Goal: Complete application form

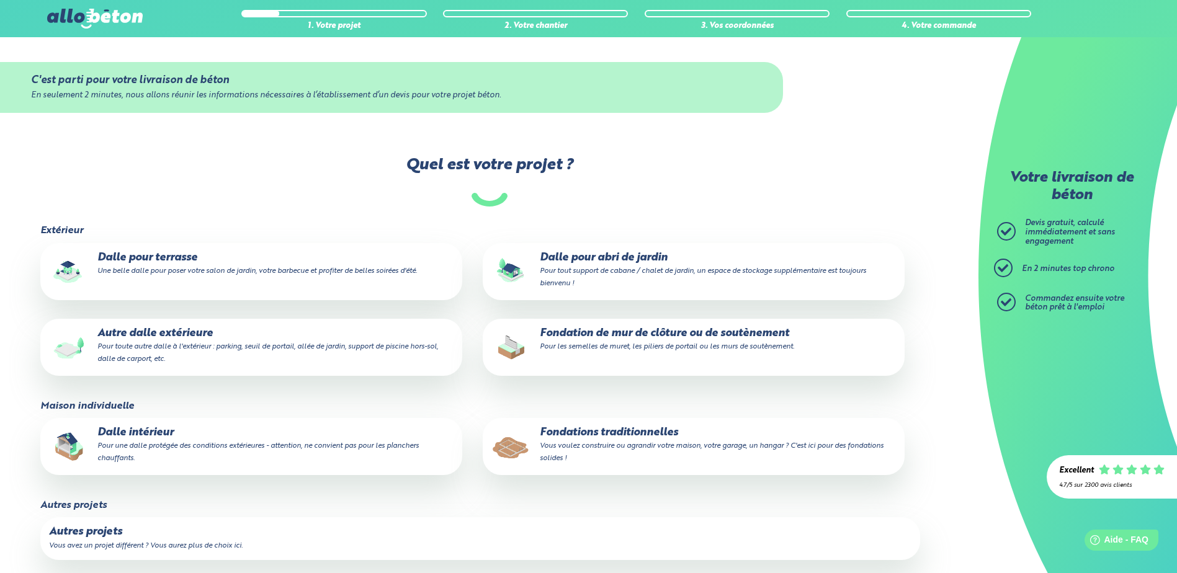
click at [575, 442] on small "Vous voulez construire ou agrandir votre maison, votre garage, un hangar ? C'es…" at bounding box center [712, 452] width 344 height 20
click at [0, 0] on input "Fondations traditionnelles Vous voulez construire ou agrandir votre maison, vot…" at bounding box center [0, 0] width 0 height 0
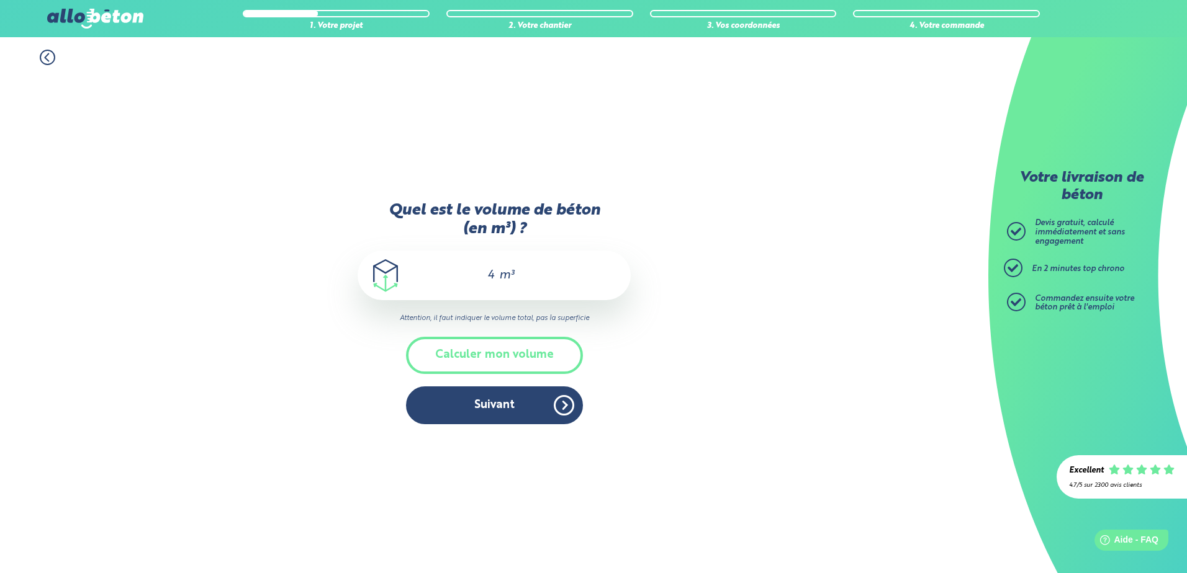
drag, startPoint x: 496, startPoint y: 268, endPoint x: 480, endPoint y: 279, distance: 19.3
click at [480, 279] on div "4 m³" at bounding box center [493, 276] width 273 height 50
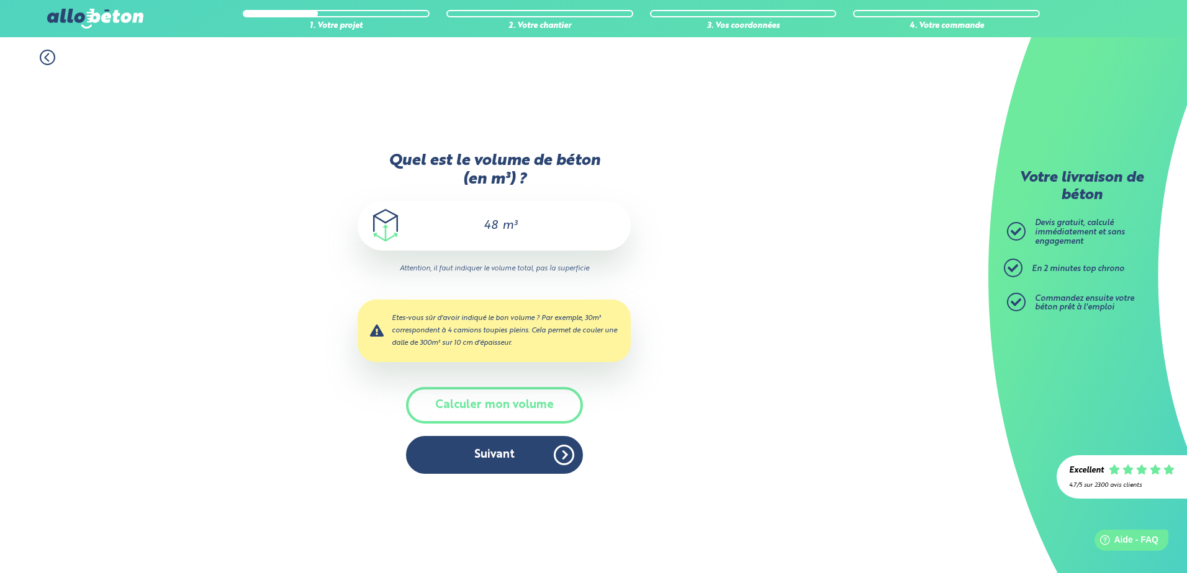
click at [489, 227] on input "48" at bounding box center [485, 225] width 28 height 15
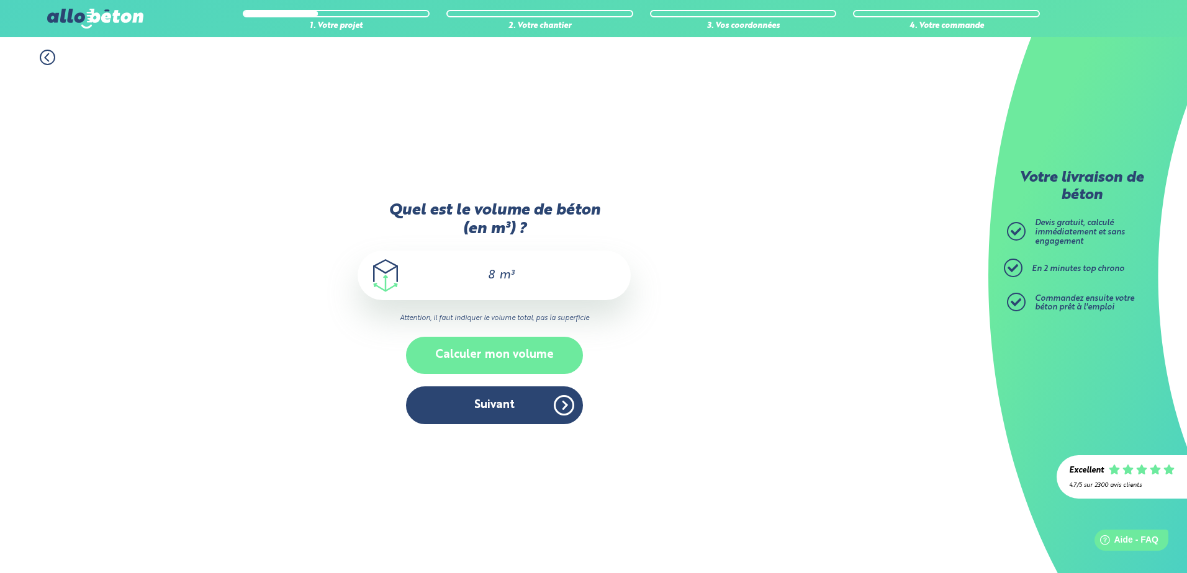
type input "8"
click at [471, 359] on button "Calculer mon volume" at bounding box center [494, 355] width 177 height 37
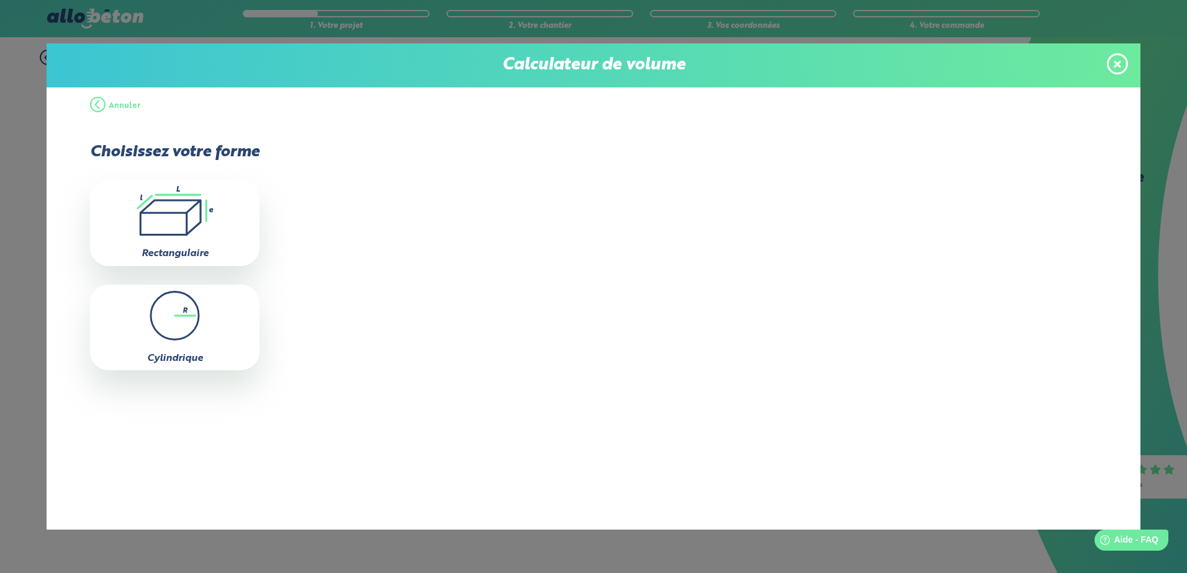
click at [1119, 59] on icon at bounding box center [1116, 64] width 7 height 11
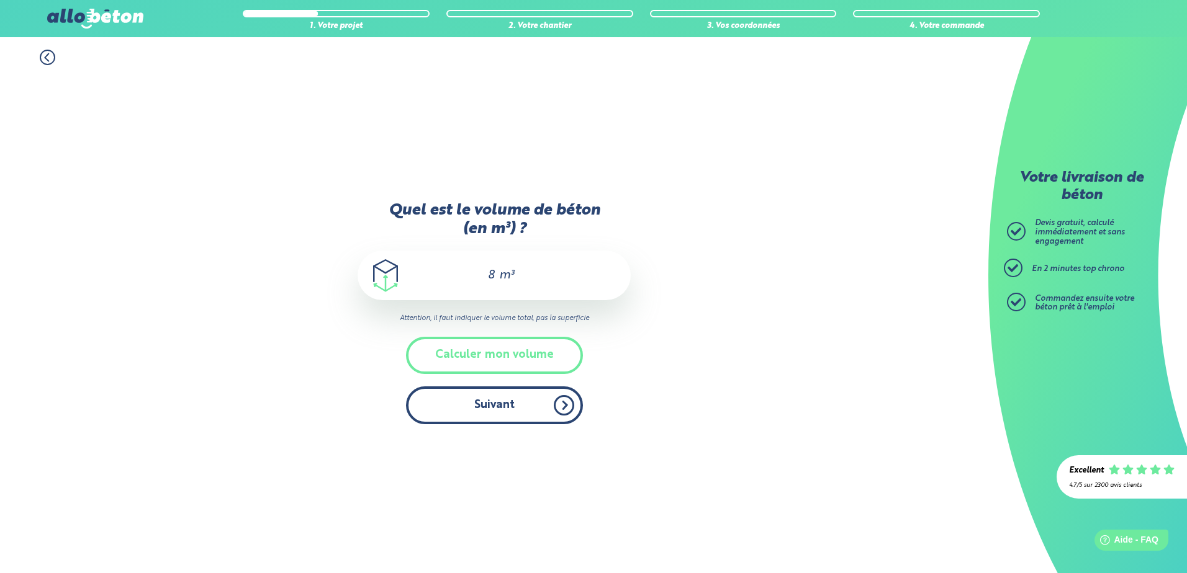
click at [480, 402] on button "Suivant" at bounding box center [494, 406] width 177 height 38
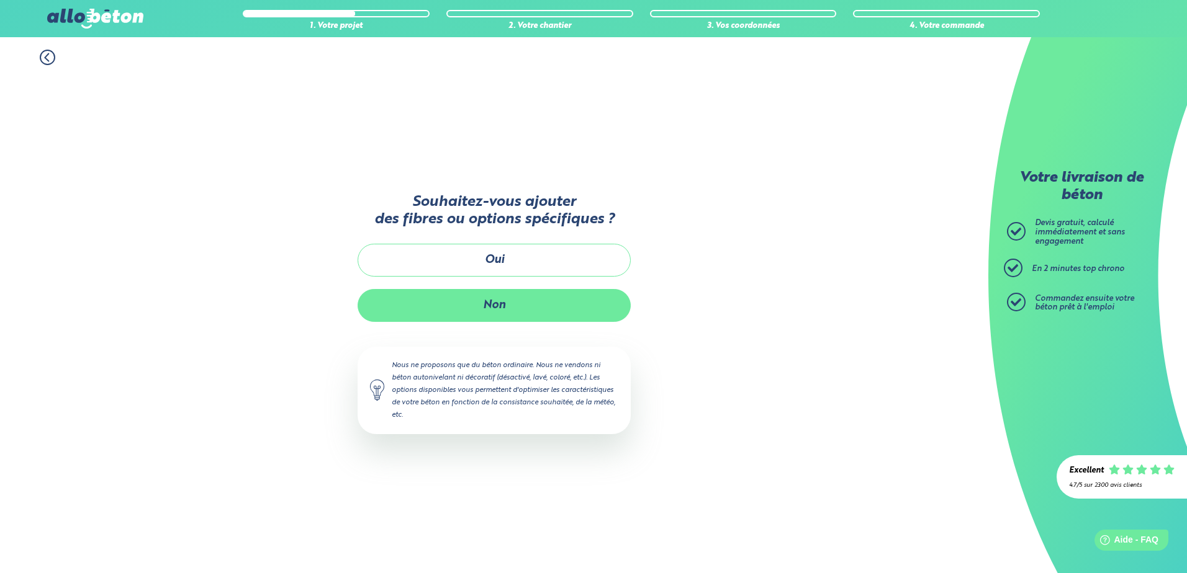
click at [483, 304] on button "Non" at bounding box center [493, 305] width 273 height 33
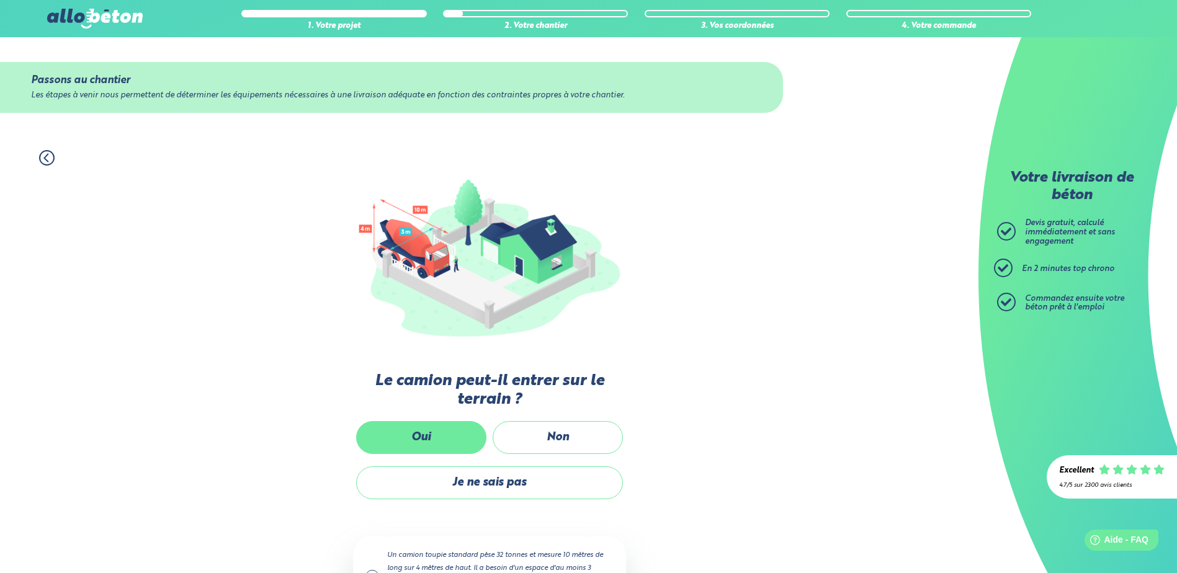
click at [452, 438] on label "Oui" at bounding box center [421, 437] width 130 height 33
click at [0, 0] on input "Oui" at bounding box center [0, 0] width 0 height 0
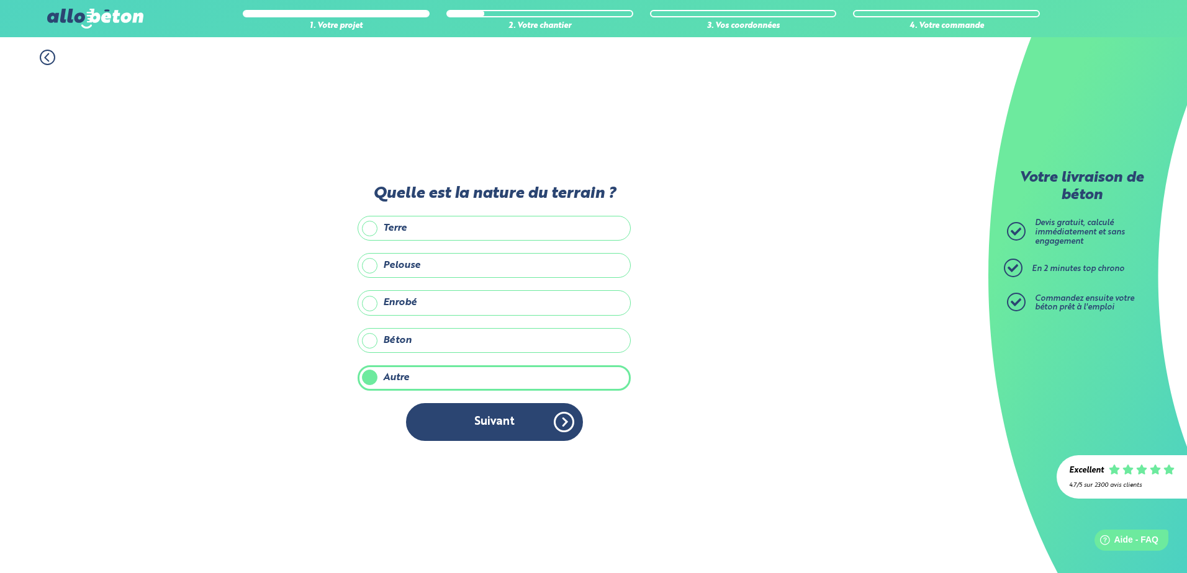
click at [376, 342] on label "Béton" at bounding box center [493, 340] width 273 height 25
click at [0, 0] on input "Béton" at bounding box center [0, 0] width 0 height 0
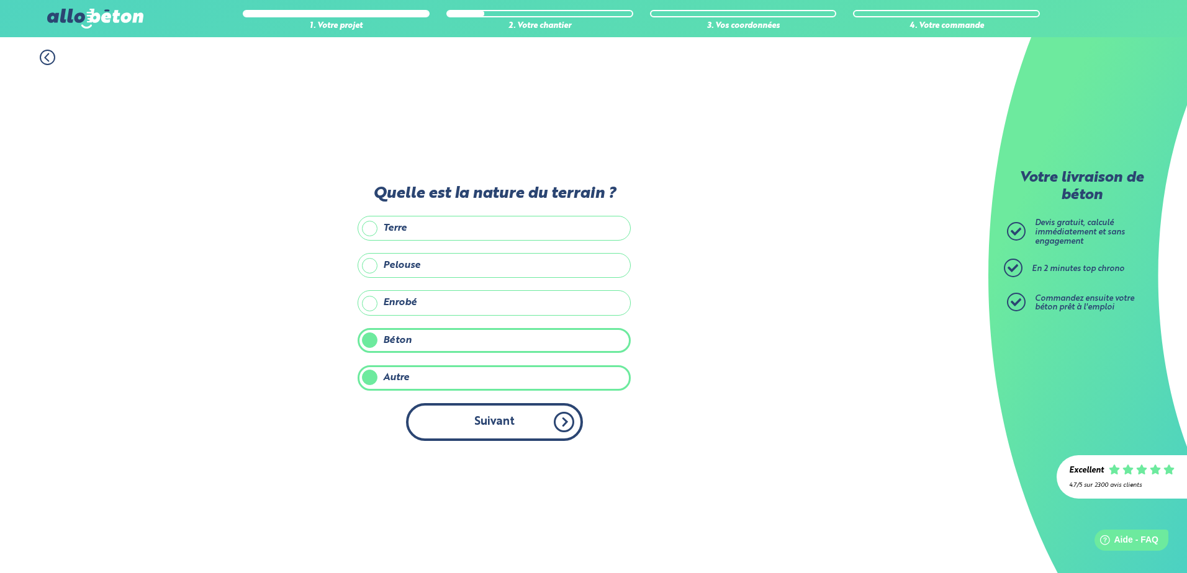
click at [451, 408] on button "Suivant" at bounding box center [494, 422] width 177 height 38
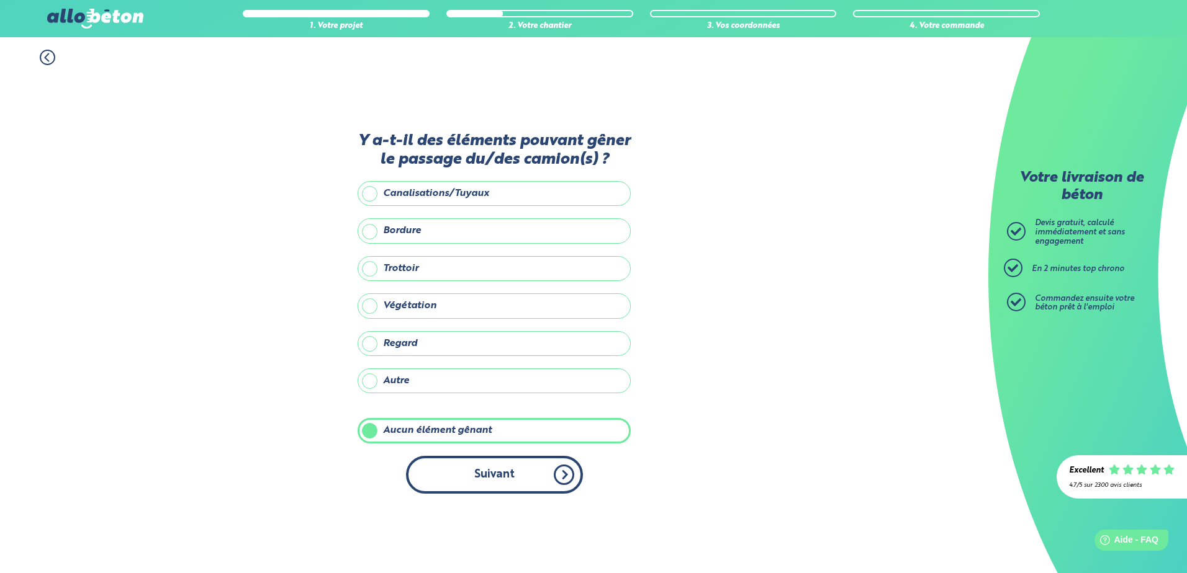
click at [463, 470] on button "Suivant" at bounding box center [494, 475] width 177 height 38
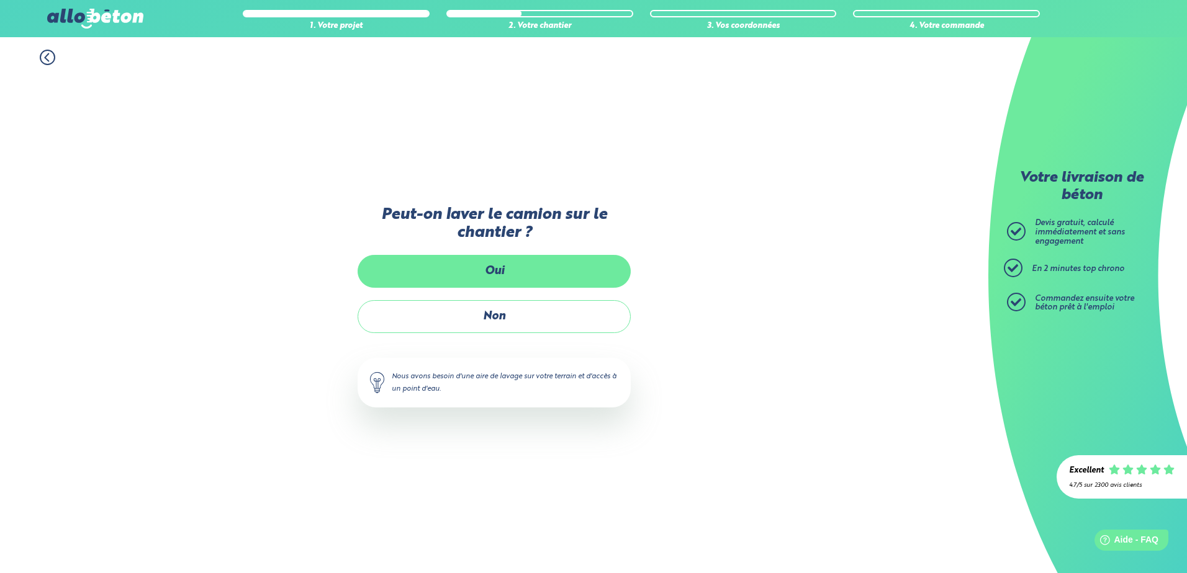
click at [470, 274] on label "Oui" at bounding box center [493, 271] width 273 height 33
click at [0, 0] on input "Oui" at bounding box center [0, 0] width 0 height 0
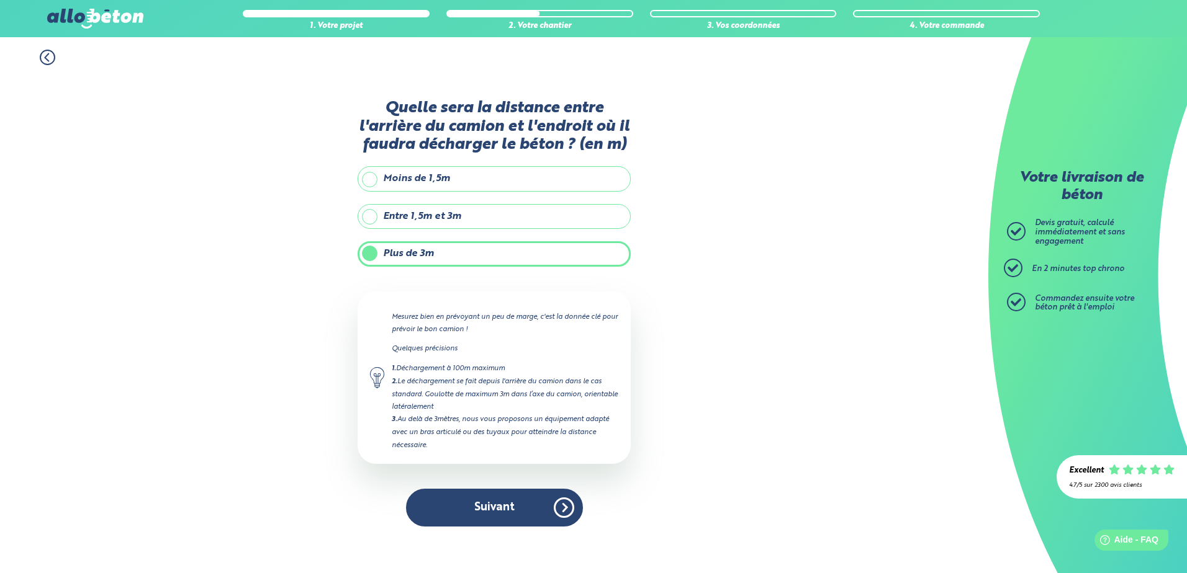
click at [439, 251] on label "Plus de 3m" at bounding box center [493, 253] width 273 height 25
click at [0, 0] on input "Plus de 3m" at bounding box center [0, 0] width 0 height 0
click at [463, 508] on button "Suivant" at bounding box center [494, 508] width 177 height 38
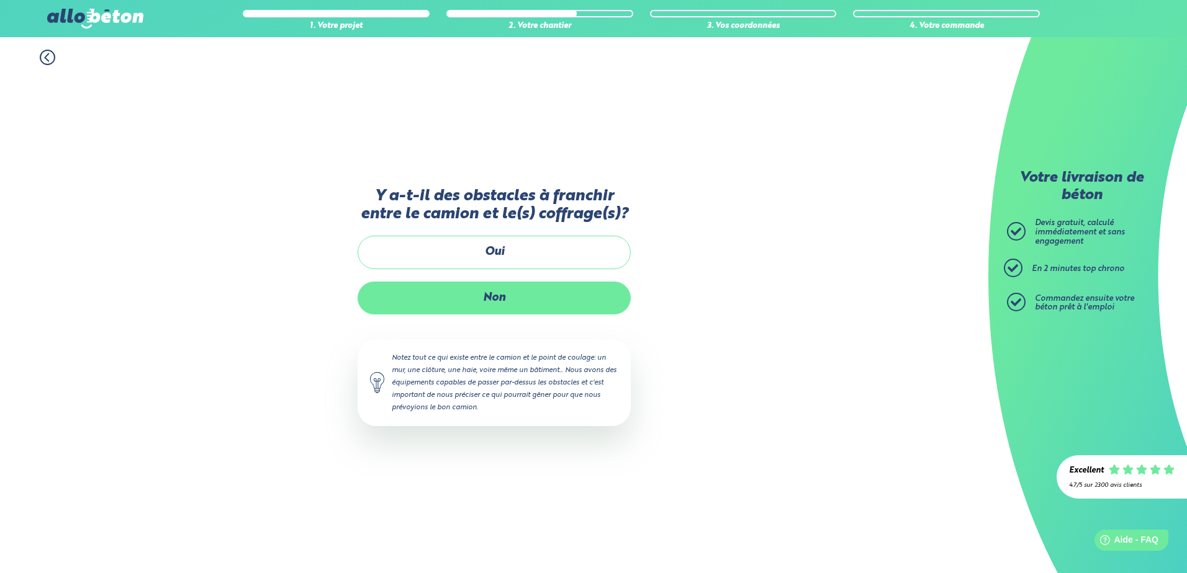
click at [462, 294] on label "Non" at bounding box center [493, 298] width 273 height 33
click at [0, 0] on input "Non" at bounding box center [0, 0] width 0 height 0
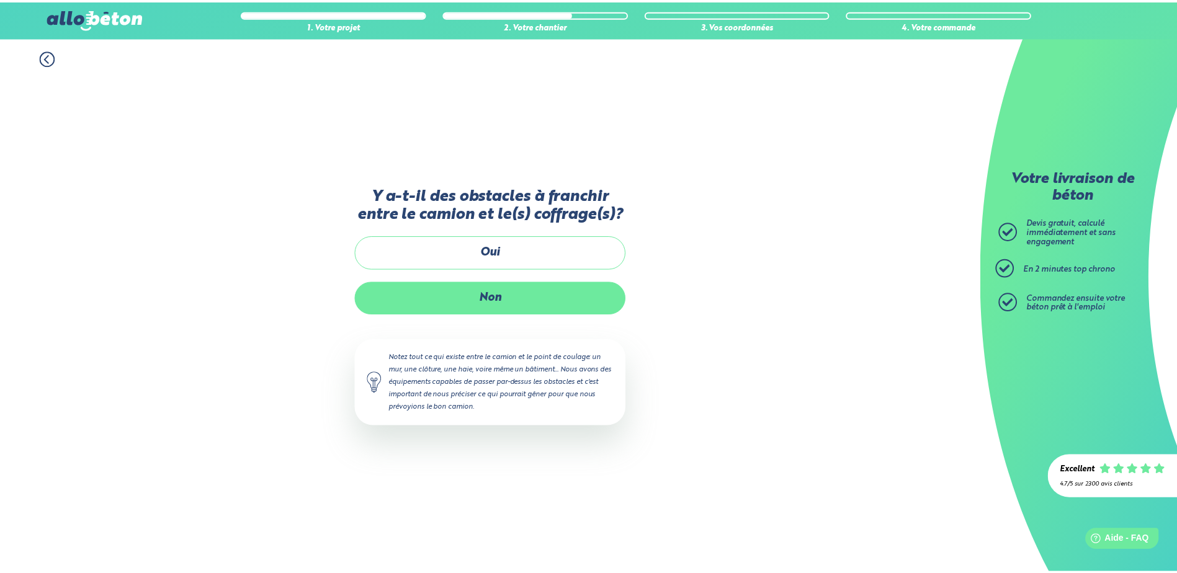
scroll to position [2, 0]
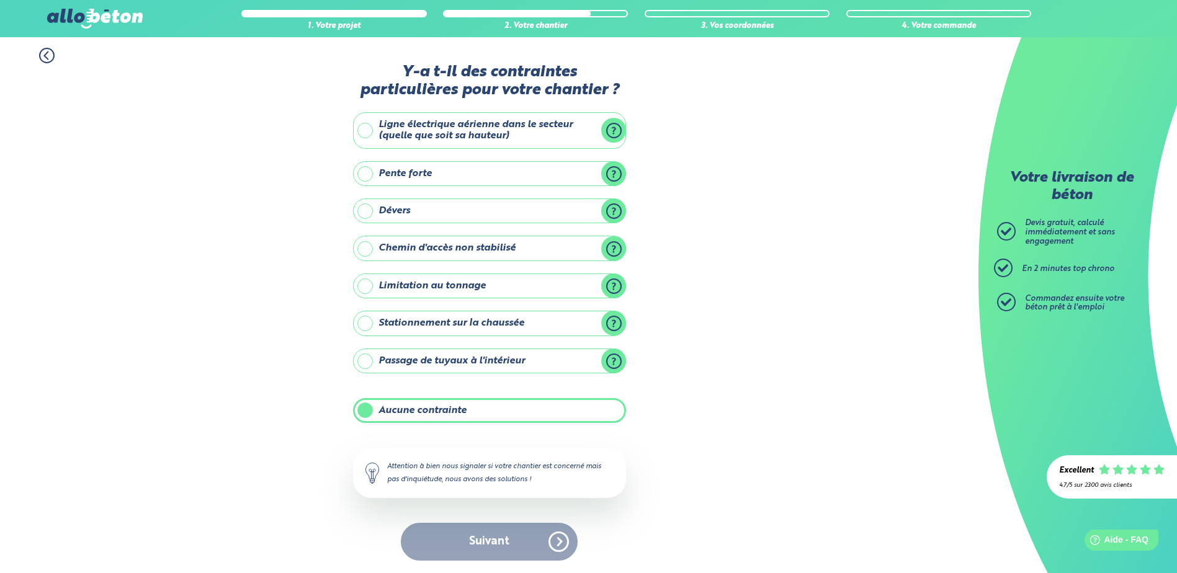
click at [446, 412] on label "Aucune contrainte" at bounding box center [489, 410] width 273 height 25
click at [0, 0] on input "Aucune contrainte" at bounding box center [0, 0] width 0 height 0
drag, startPoint x: 445, startPoint y: 395, endPoint x: 444, endPoint y: 402, distance: 6.9
click at [445, 400] on div "Y-a t-il des contraintes particulières pour votre chantier ? Ligne électrique a…" at bounding box center [489, 318] width 273 height 510
click at [443, 408] on label "Aucune contrainte" at bounding box center [489, 410] width 273 height 25
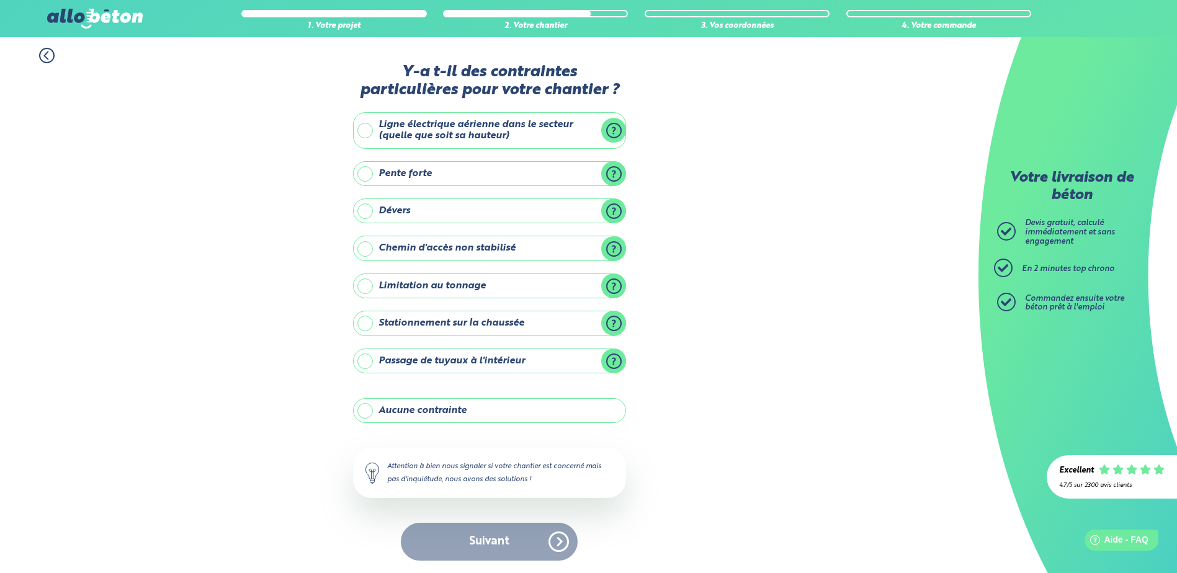
click at [0, 0] on input "Aucune contrainte" at bounding box center [0, 0] width 0 height 0
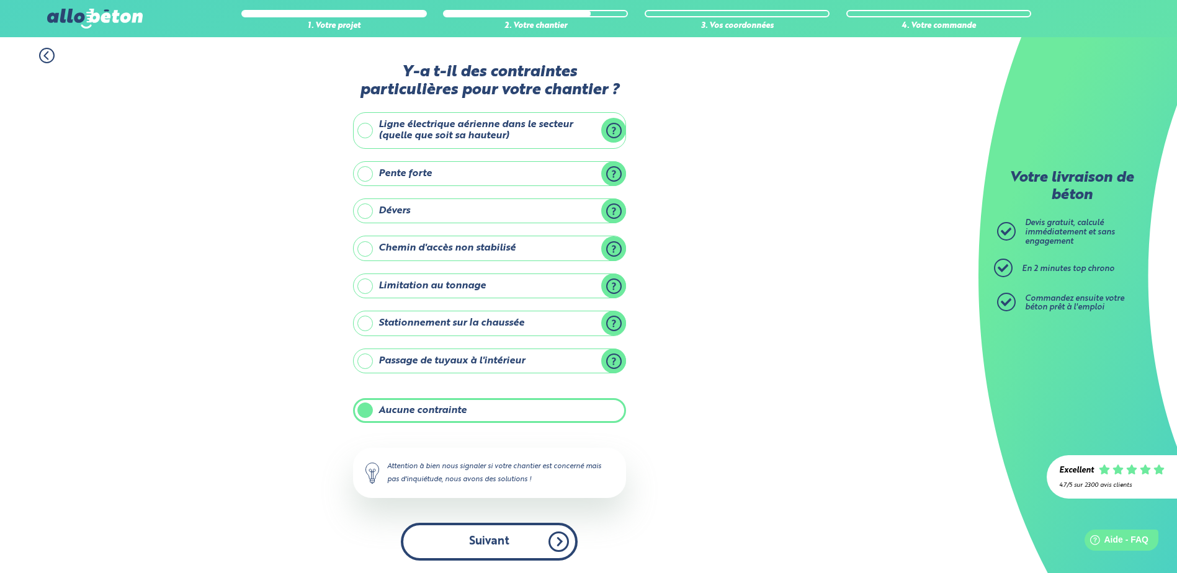
click at [475, 536] on button "Suivant" at bounding box center [489, 542] width 177 height 38
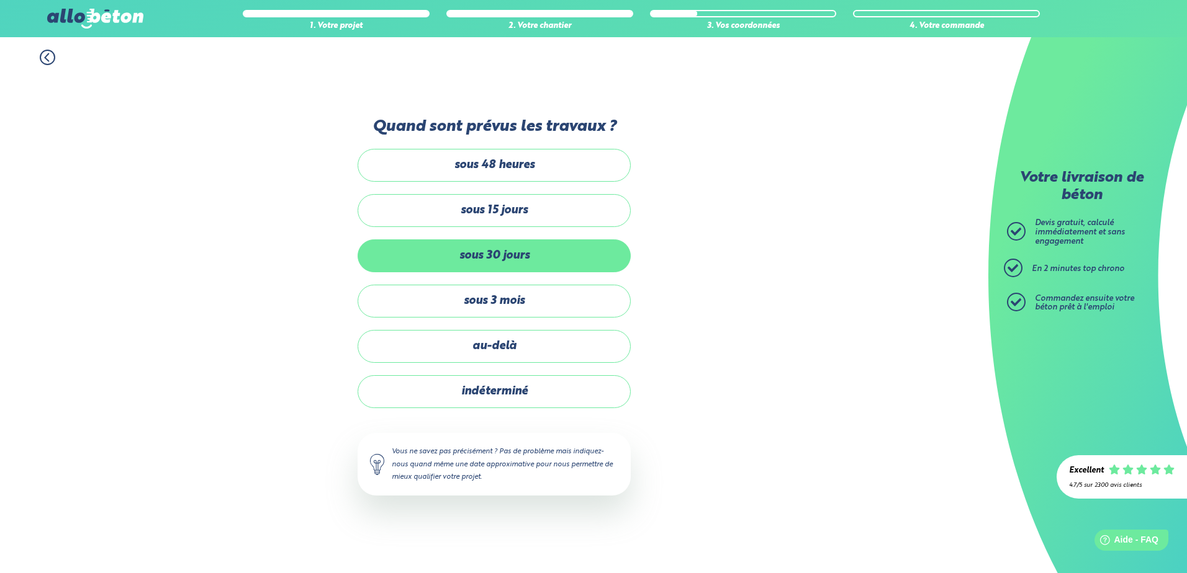
click at [476, 256] on label "sous 30 jours" at bounding box center [493, 256] width 273 height 33
click at [0, 0] on input "sous 30 jours" at bounding box center [0, 0] width 0 height 0
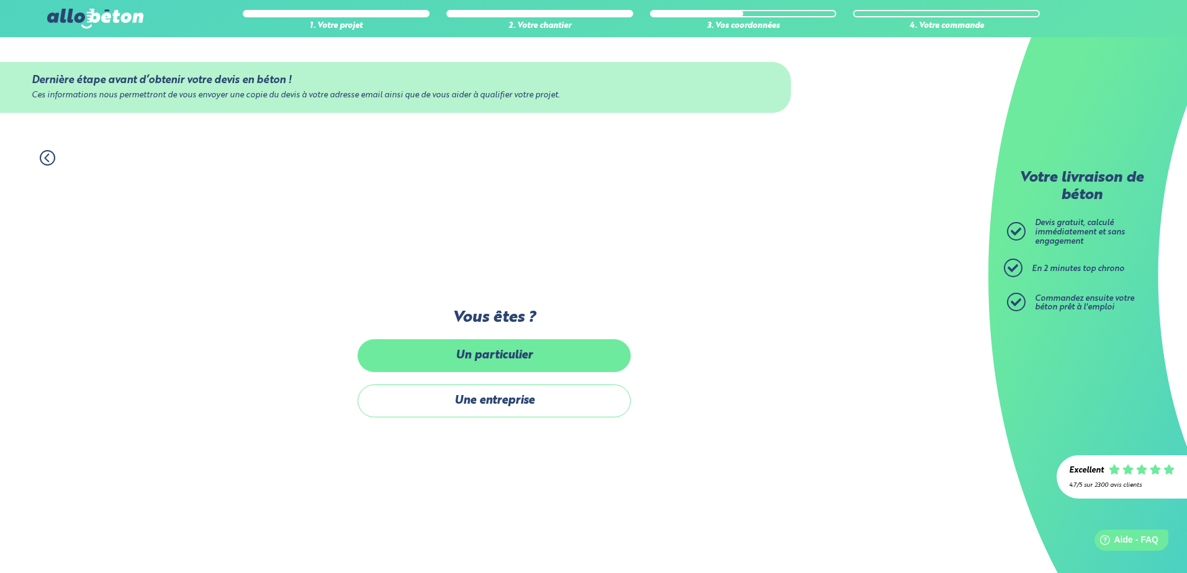
click at [482, 364] on label "Un particulier" at bounding box center [493, 355] width 273 height 33
click at [0, 0] on input "Un particulier" at bounding box center [0, 0] width 0 height 0
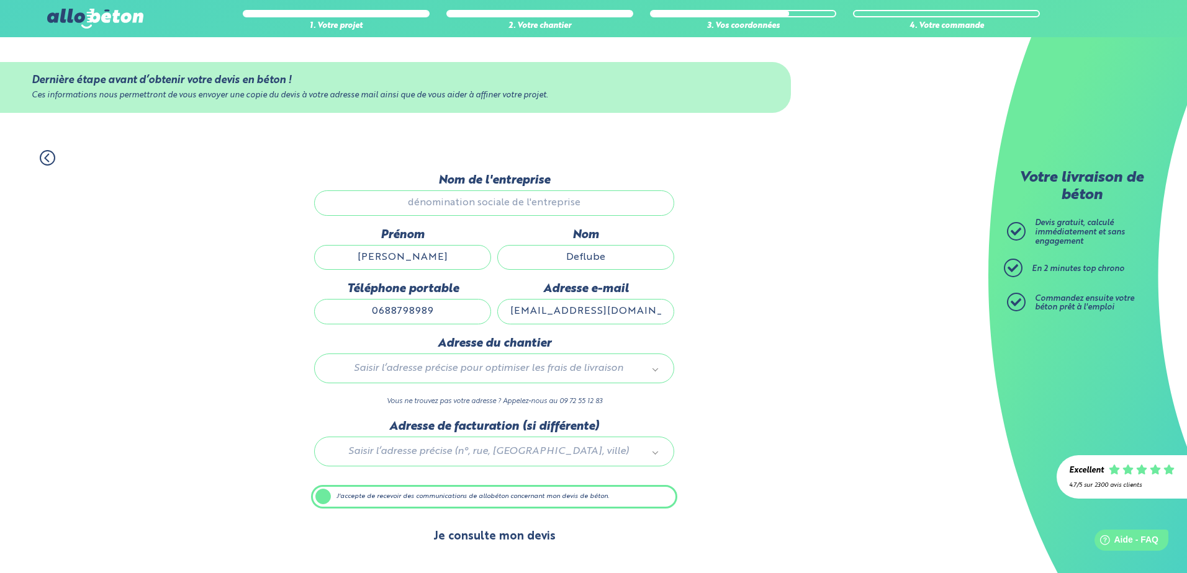
click at [453, 541] on button "Je consulte mon devis" at bounding box center [494, 537] width 147 height 32
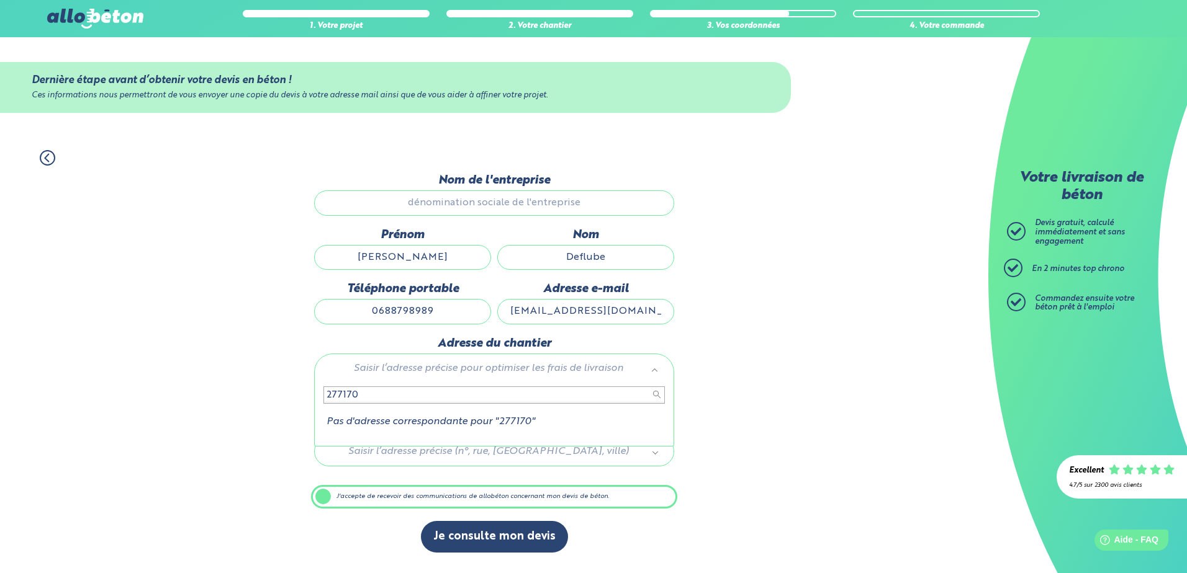
click at [343, 401] on input "277170" at bounding box center [493, 395] width 341 height 17
click at [343, 397] on input "277170" at bounding box center [493, 395] width 341 height 17
click at [395, 394] on input "27170" at bounding box center [493, 395] width 341 height 17
click at [351, 400] on input "27170" at bounding box center [493, 395] width 341 height 17
type input "2"
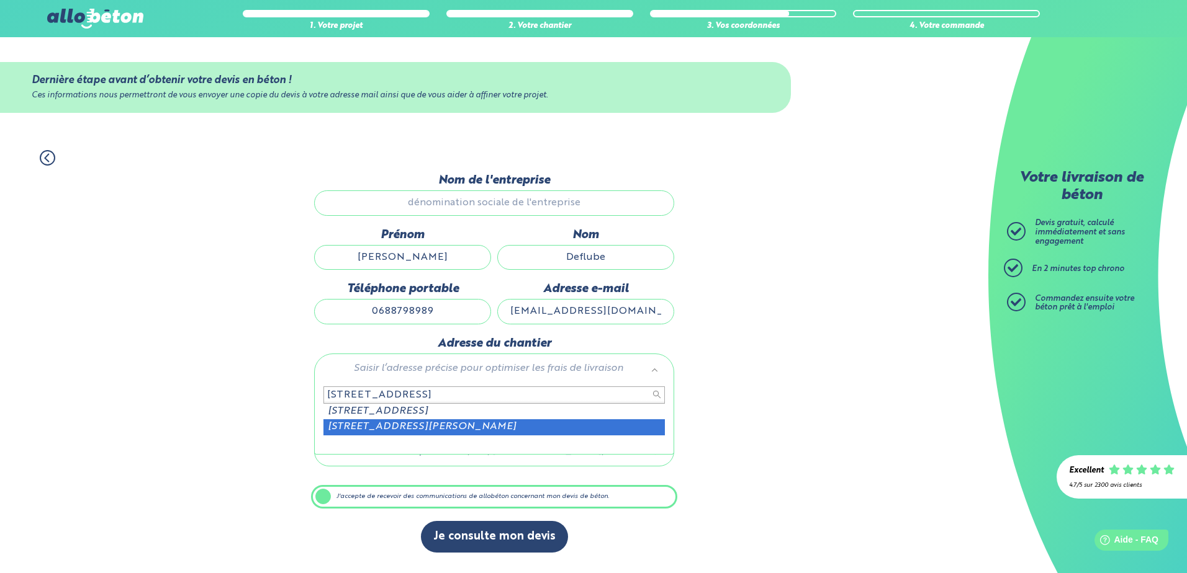
type input "12 rue de marais 27170"
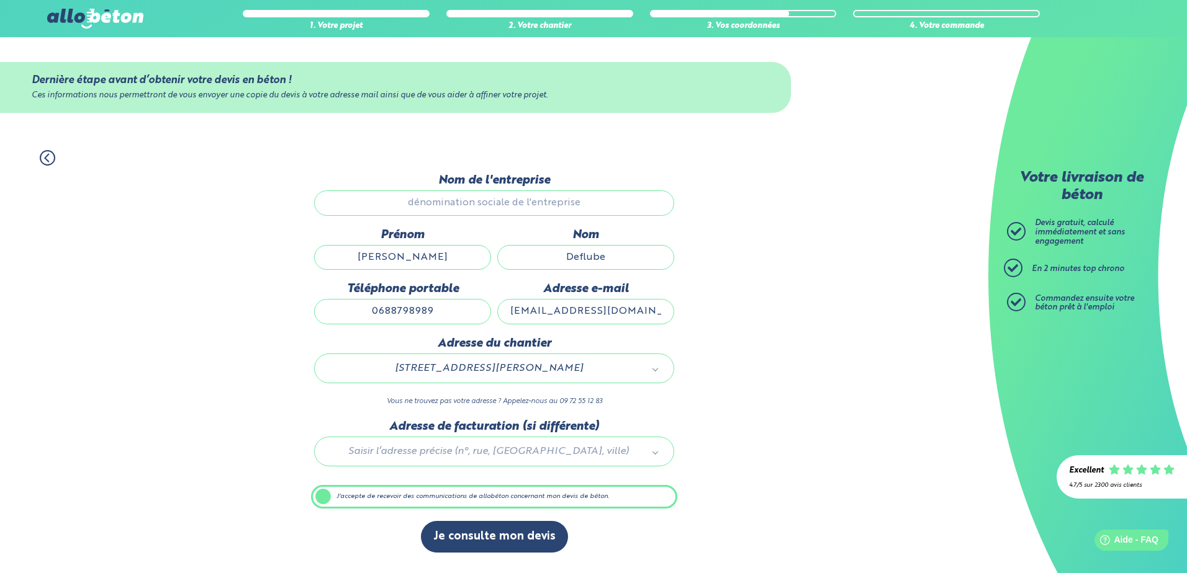
click at [440, 451] on div at bounding box center [494, 449] width 366 height 59
click at [325, 498] on label "J'accepte de recevoir des communications de allobéton concernant mon devis de b…" at bounding box center [494, 497] width 366 height 24
click at [0, 0] on input "J'accepte de recevoir des communications de allobéton concernant mon devis de b…" at bounding box center [0, 0] width 0 height 0
click at [318, 495] on label "J'accepte de recevoir des communications de allobéton concernant mon devis de b…" at bounding box center [494, 497] width 366 height 24
click at [0, 0] on input "J'accepte de recevoir des communications de allobéton concernant mon devis de b…" at bounding box center [0, 0] width 0 height 0
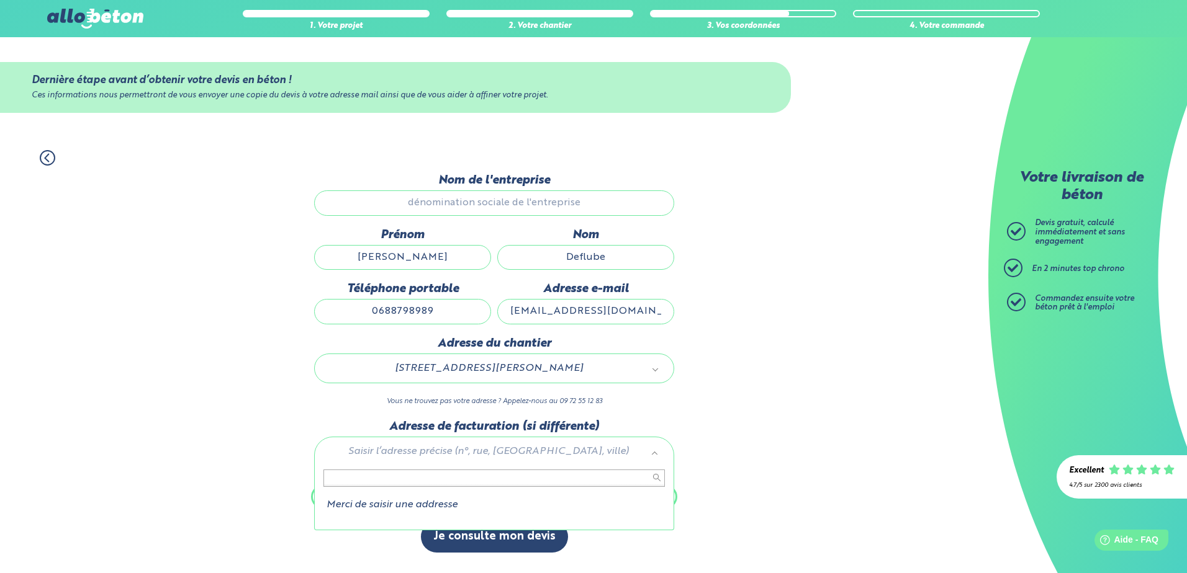
click at [399, 509] on li "Merci de saisir une addresse" at bounding box center [493, 505] width 341 height 11
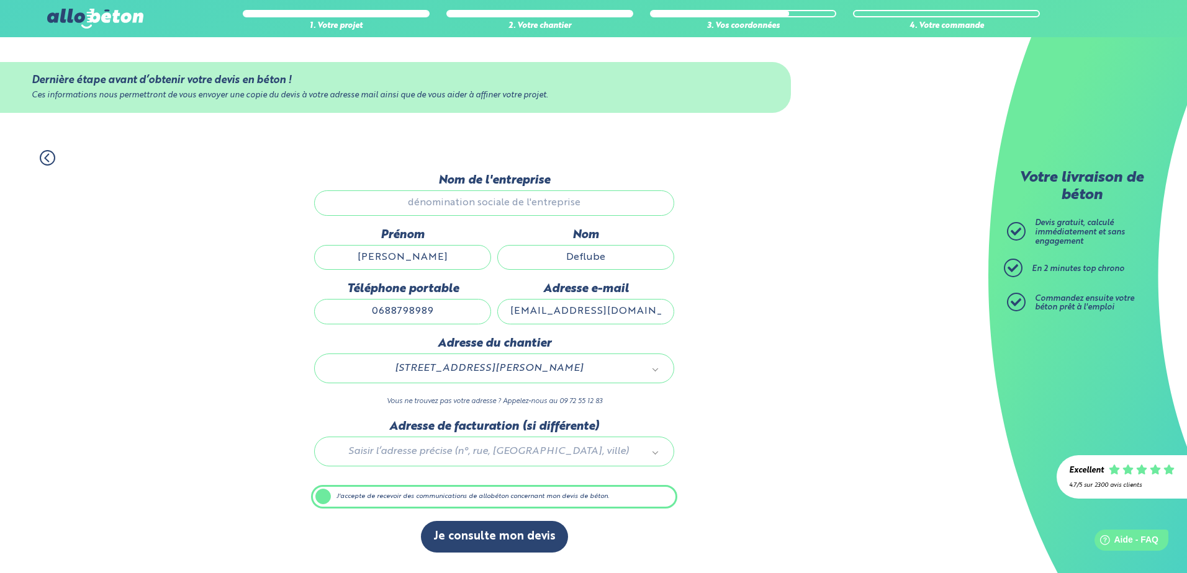
click at [48, 161] on icon at bounding box center [47, 157] width 4 height 7
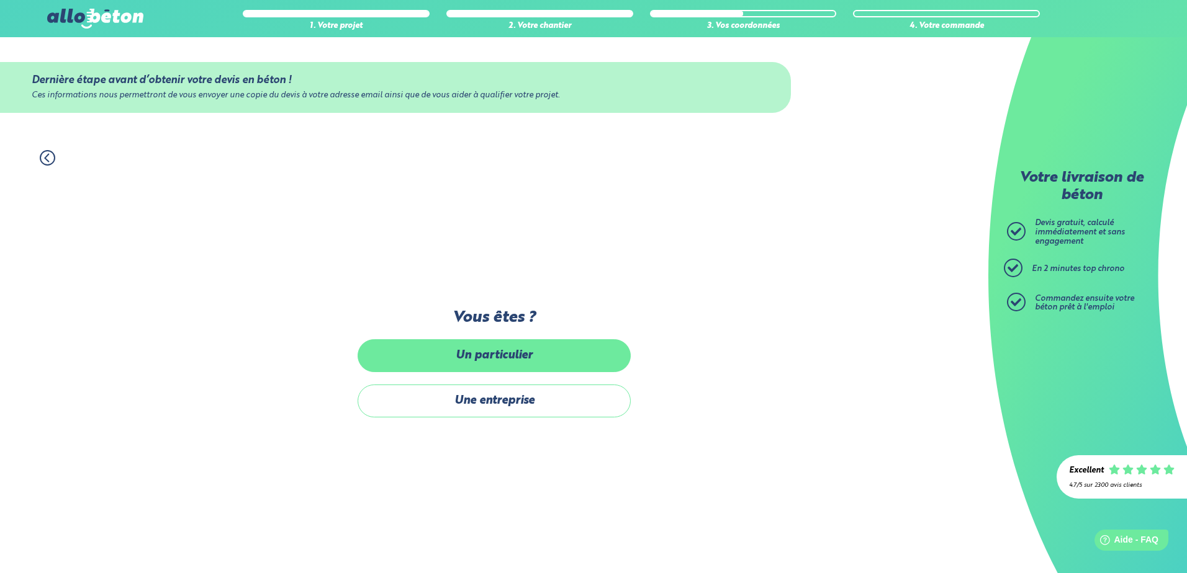
click at [429, 356] on label "Un particulier" at bounding box center [493, 355] width 273 height 33
click at [0, 0] on input "Un particulier" at bounding box center [0, 0] width 0 height 0
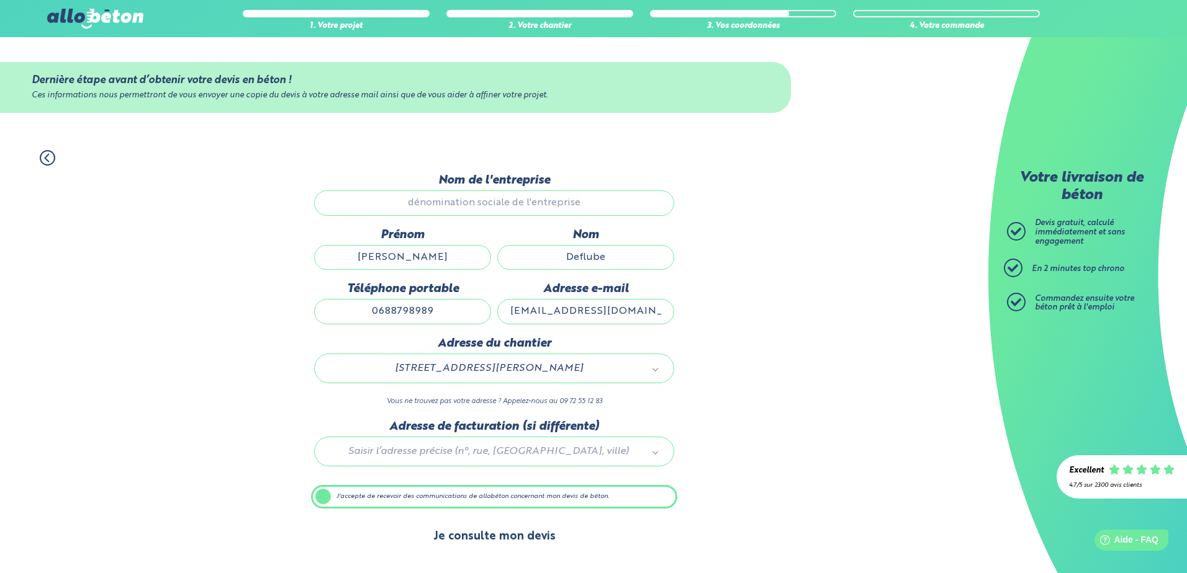
click at [452, 542] on button "Je consulte mon devis" at bounding box center [494, 537] width 147 height 32
click at [483, 544] on button "Je consulte mon devis" at bounding box center [494, 537] width 147 height 32
click at [321, 498] on label "J'accepte de recevoir des communications de allobéton concernant mon devis de b…" at bounding box center [494, 497] width 366 height 24
click at [0, 0] on input "J'accepte de recevoir des communications de allobéton concernant mon devis de b…" at bounding box center [0, 0] width 0 height 0
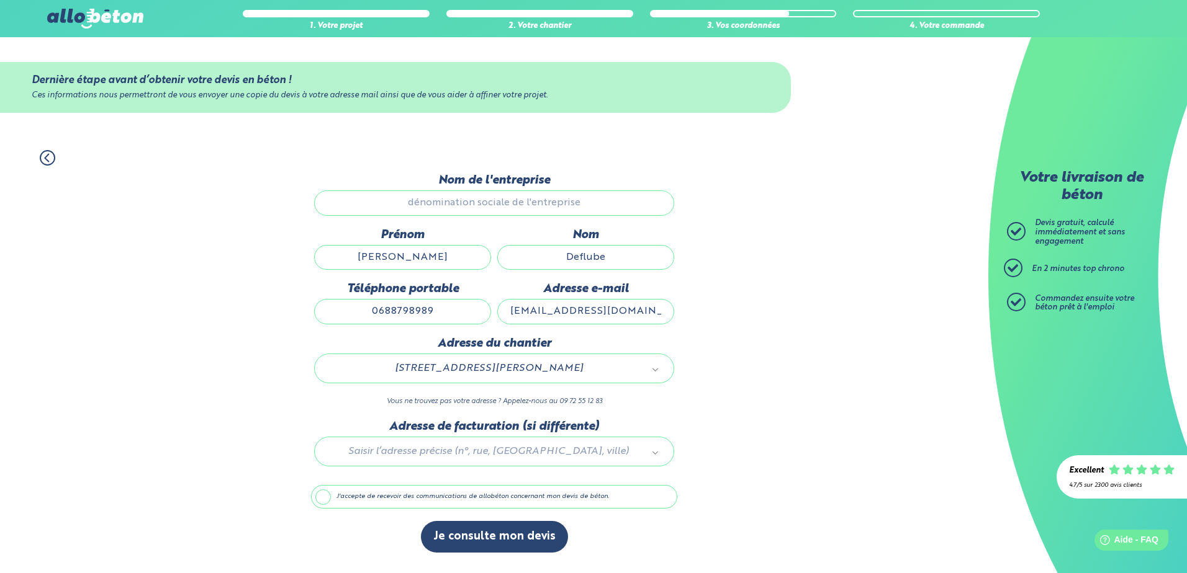
click at [321, 498] on label "J'accepte de recevoir des communications de allobéton concernant mon devis de b…" at bounding box center [494, 497] width 366 height 24
click at [0, 0] on input "J'accepte de recevoir des communications de allobéton concernant mon devis de b…" at bounding box center [0, 0] width 0 height 0
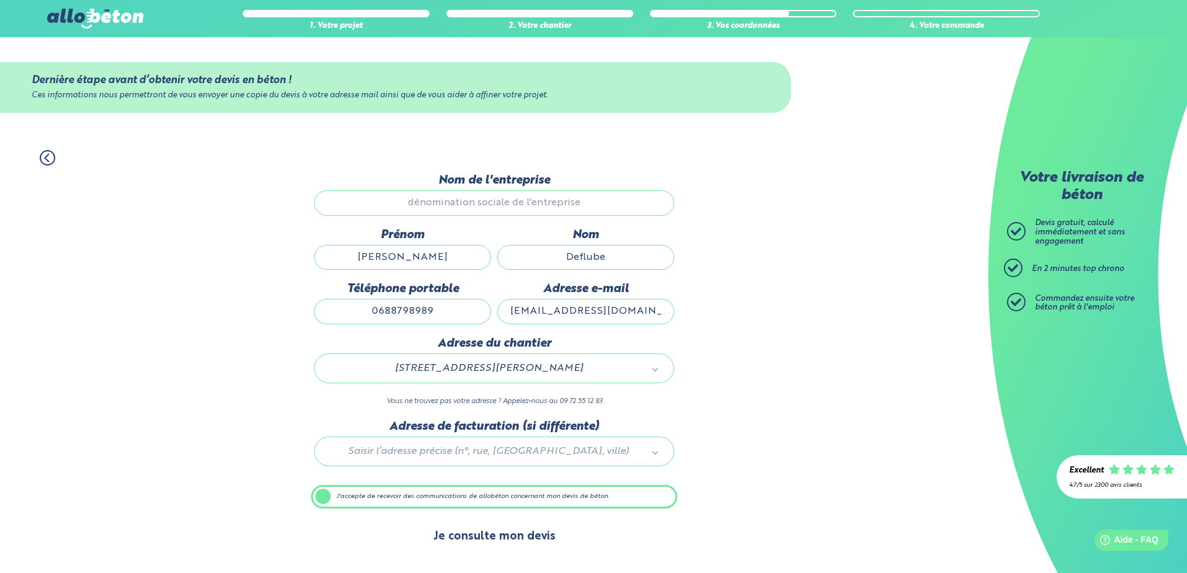
click at [444, 538] on button "Je consulte mon devis" at bounding box center [494, 537] width 147 height 32
drag, startPoint x: 444, startPoint y: 538, endPoint x: 220, endPoint y: 498, distance: 227.6
click at [220, 498] on div "1. Votre projet 2. Votre chantier 3. Vos coordonnées 4. Votre commande Dernière…" at bounding box center [494, 356] width 988 height 436
click at [469, 541] on button "Je consulte mon devis" at bounding box center [494, 537] width 147 height 32
click at [50, 160] on icon at bounding box center [48, 158] width 16 height 16
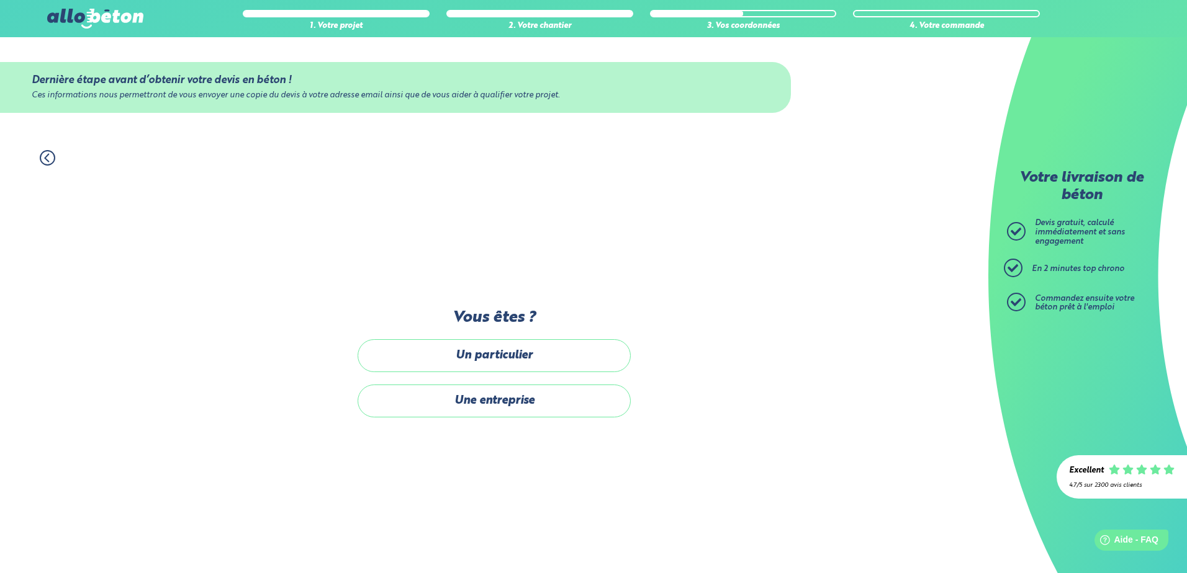
click at [50, 160] on icon at bounding box center [48, 158] width 16 height 16
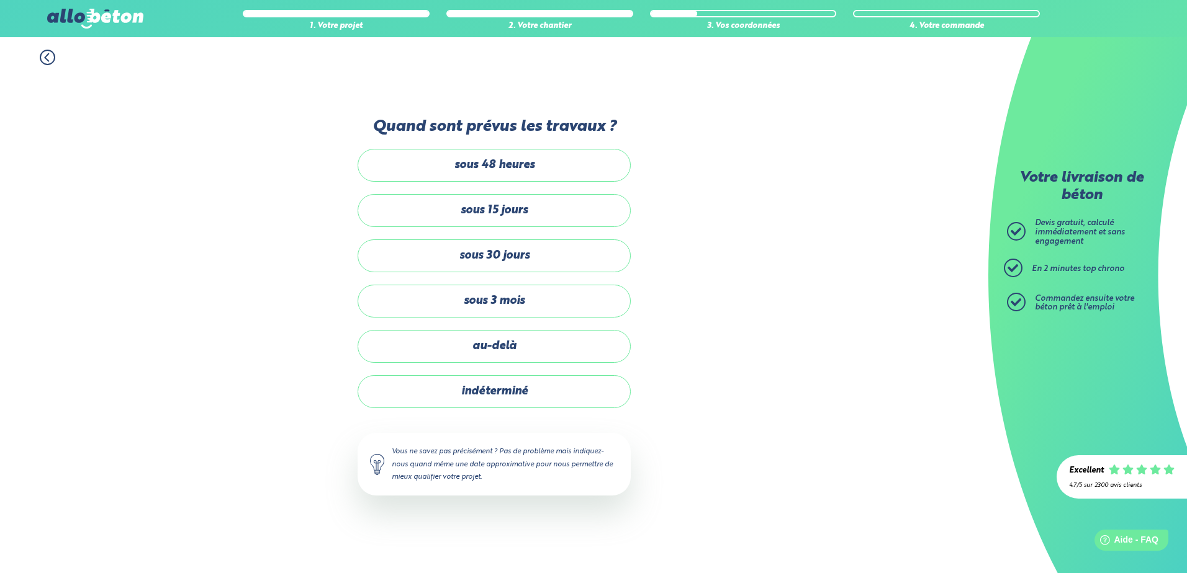
click at [50, 160] on div "1. Votre projet 2. Votre chantier 3. Vos coordonnées 4. Votre commande Quand so…" at bounding box center [494, 305] width 988 height 536
click at [50, 53] on icon at bounding box center [48, 58] width 16 height 16
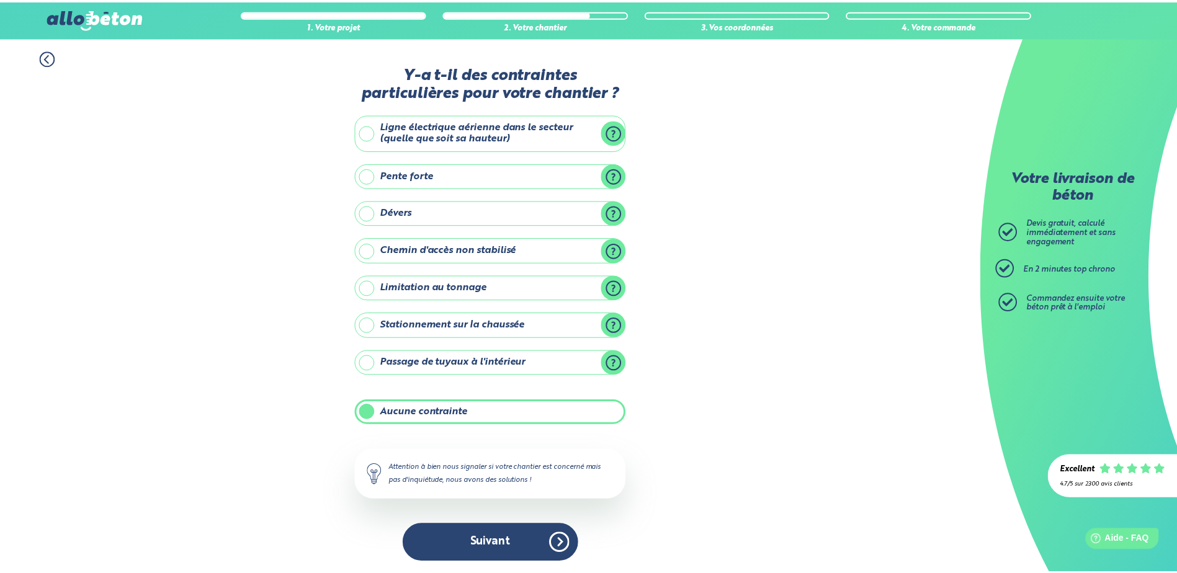
scroll to position [2, 0]
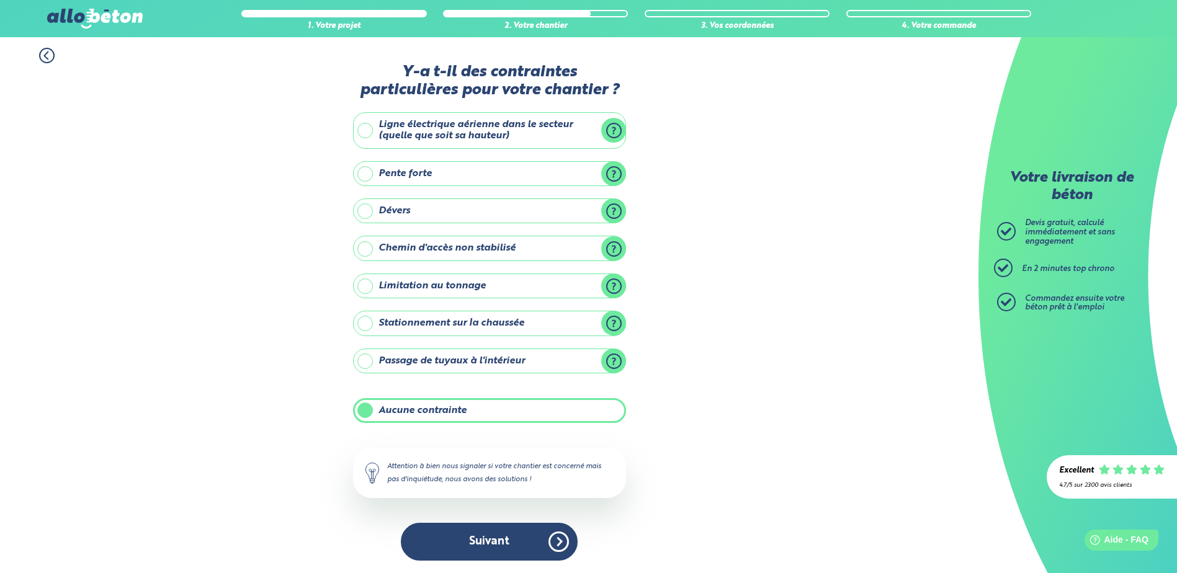
click at [49, 55] on icon at bounding box center [47, 56] width 16 height 16
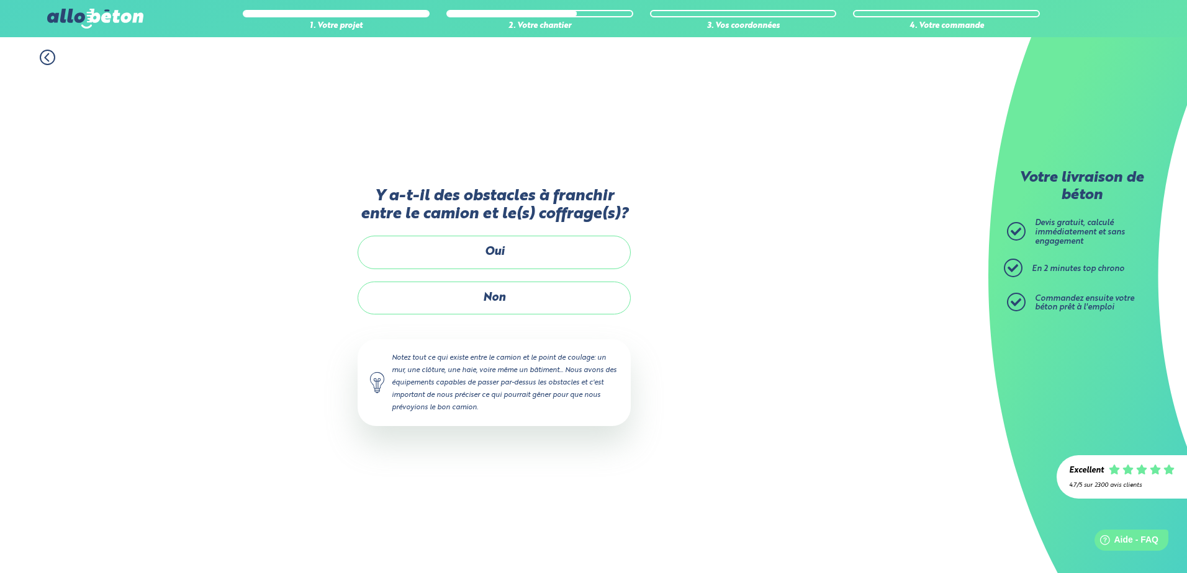
click at [49, 55] on icon at bounding box center [48, 58] width 16 height 16
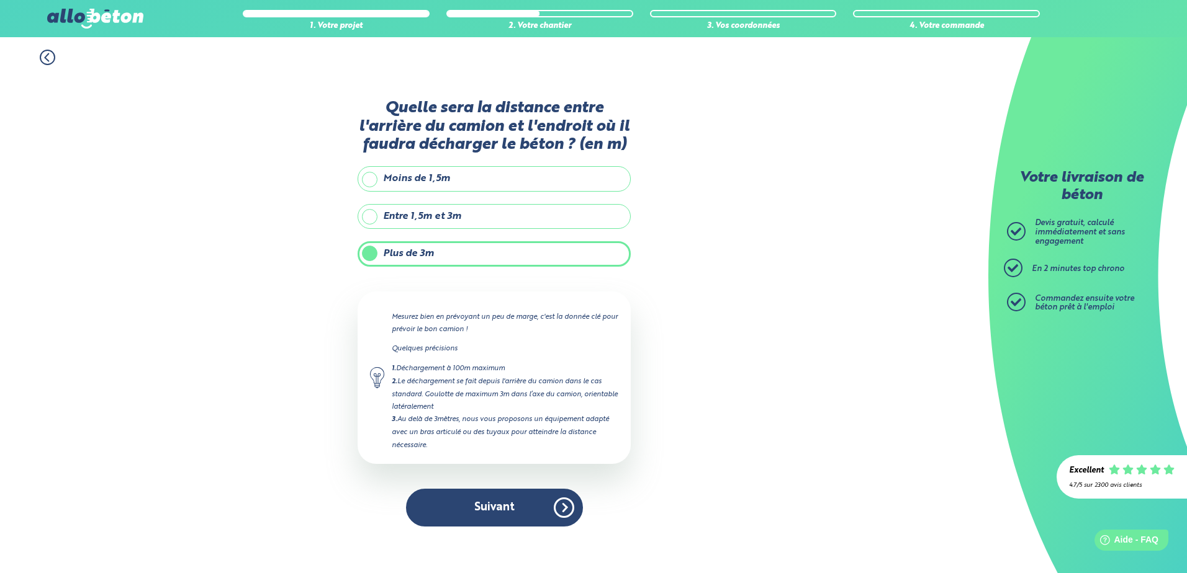
click at [49, 55] on icon at bounding box center [48, 58] width 16 height 16
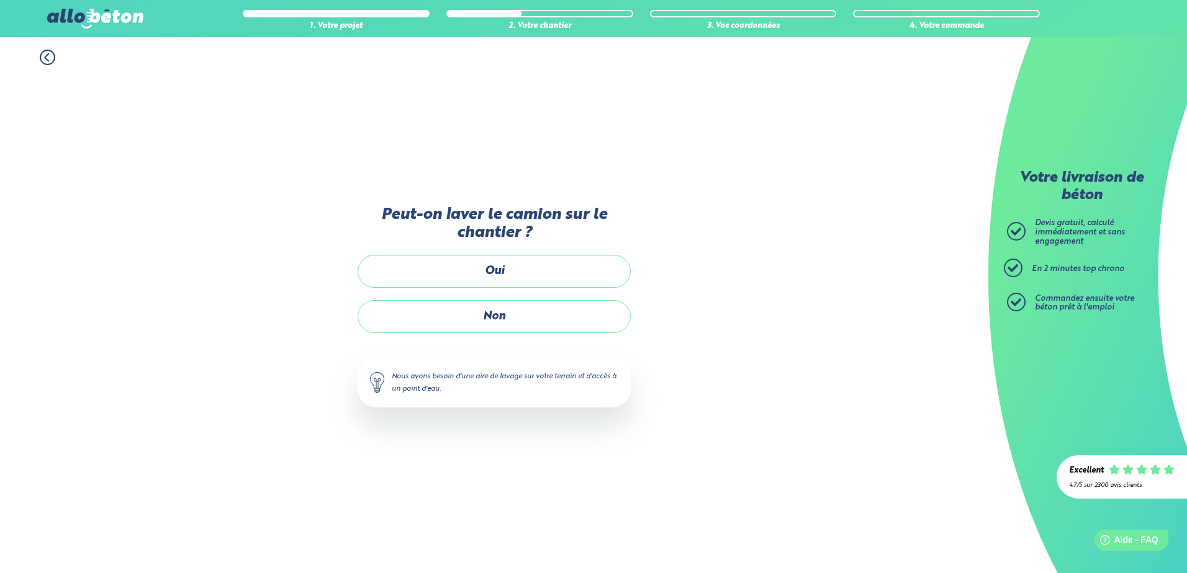
click at [49, 55] on icon at bounding box center [48, 58] width 16 height 16
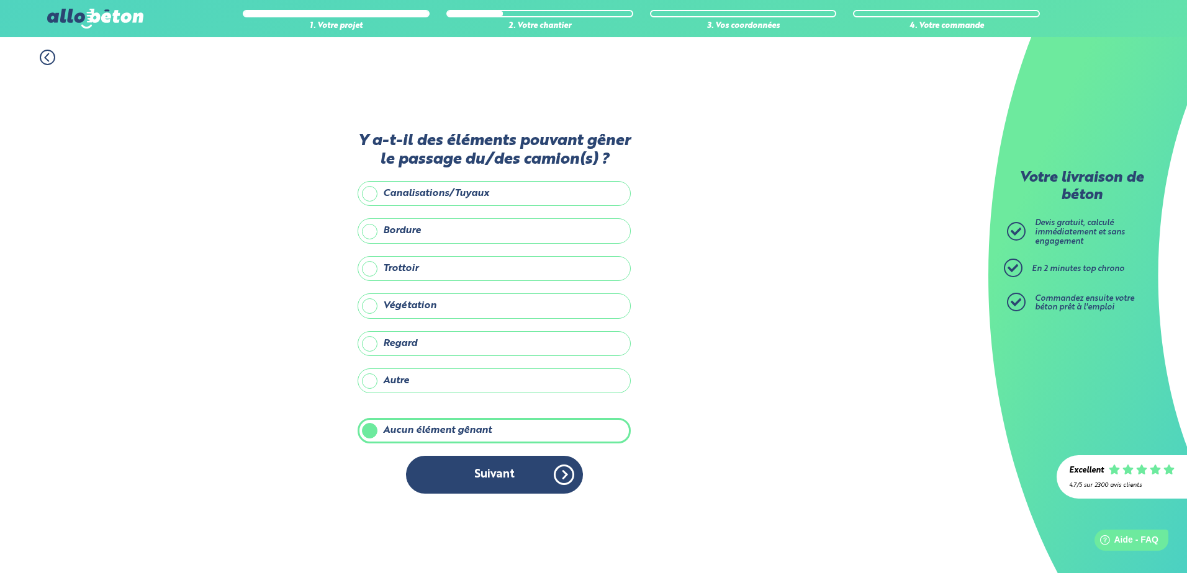
click at [49, 55] on icon at bounding box center [48, 58] width 16 height 16
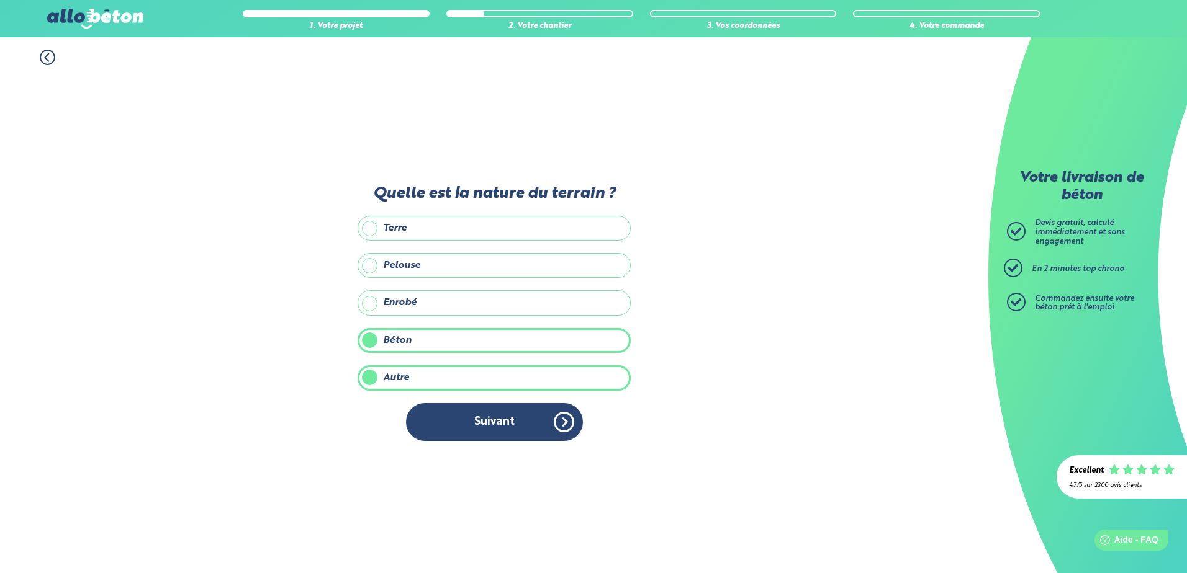
click at [49, 55] on icon at bounding box center [48, 58] width 16 height 16
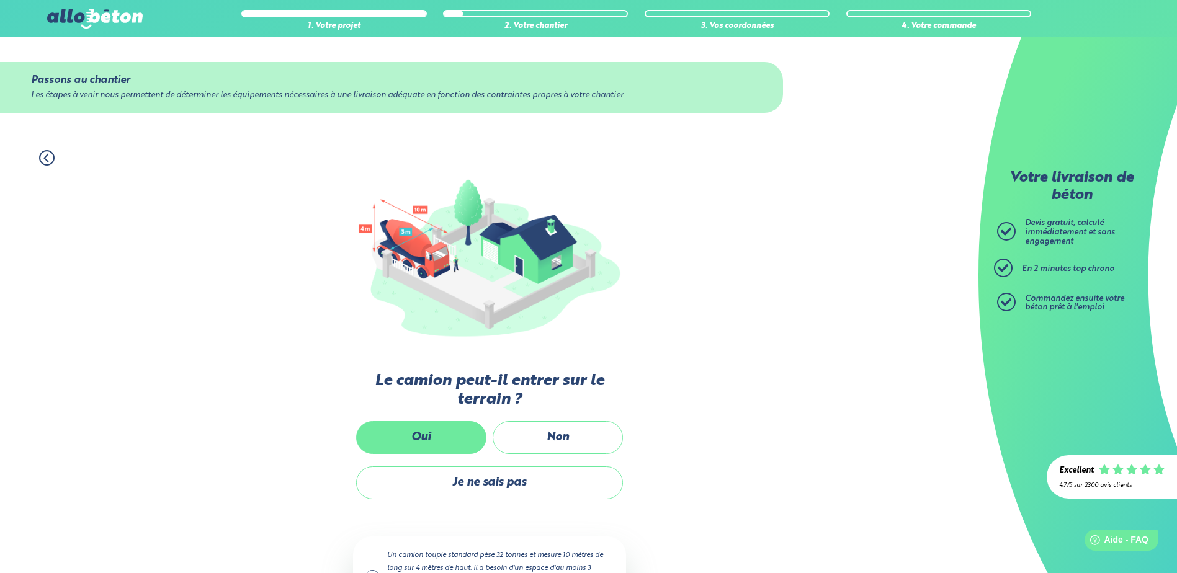
click at [415, 431] on label "Oui" at bounding box center [421, 437] width 130 height 33
click at [0, 0] on input "Oui" at bounding box center [0, 0] width 0 height 0
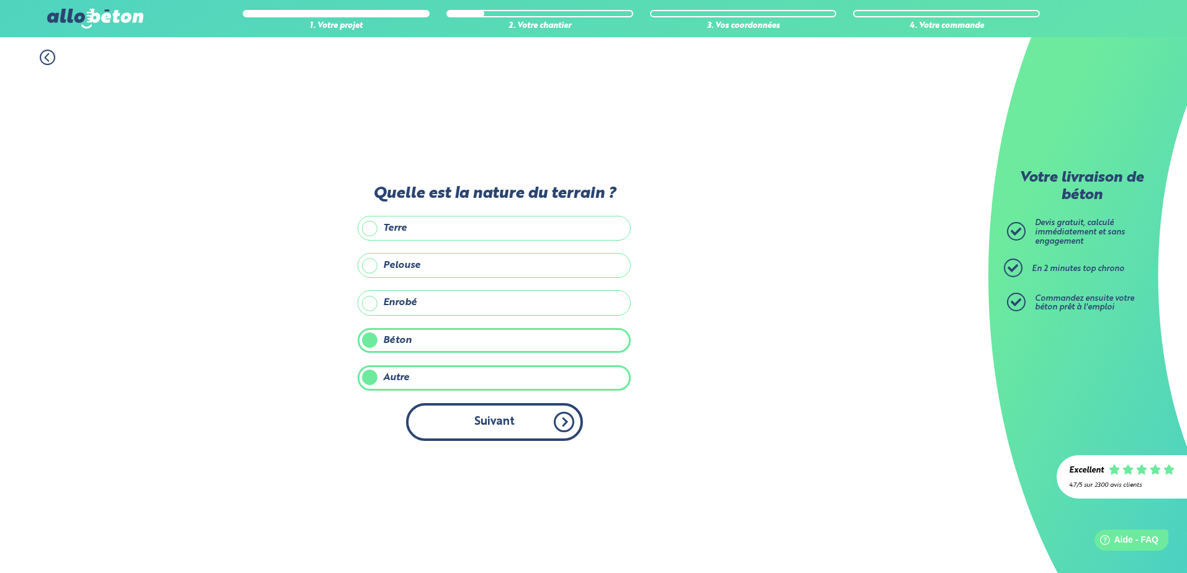
click at [447, 431] on button "Suivant" at bounding box center [494, 422] width 177 height 38
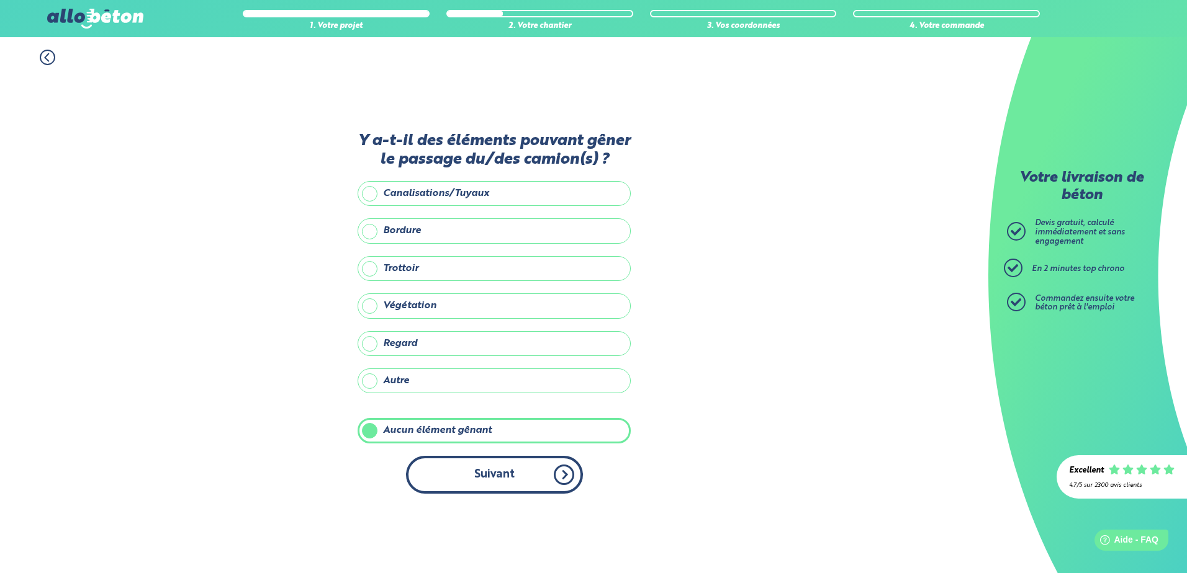
click at [456, 483] on button "Suivant" at bounding box center [494, 475] width 177 height 38
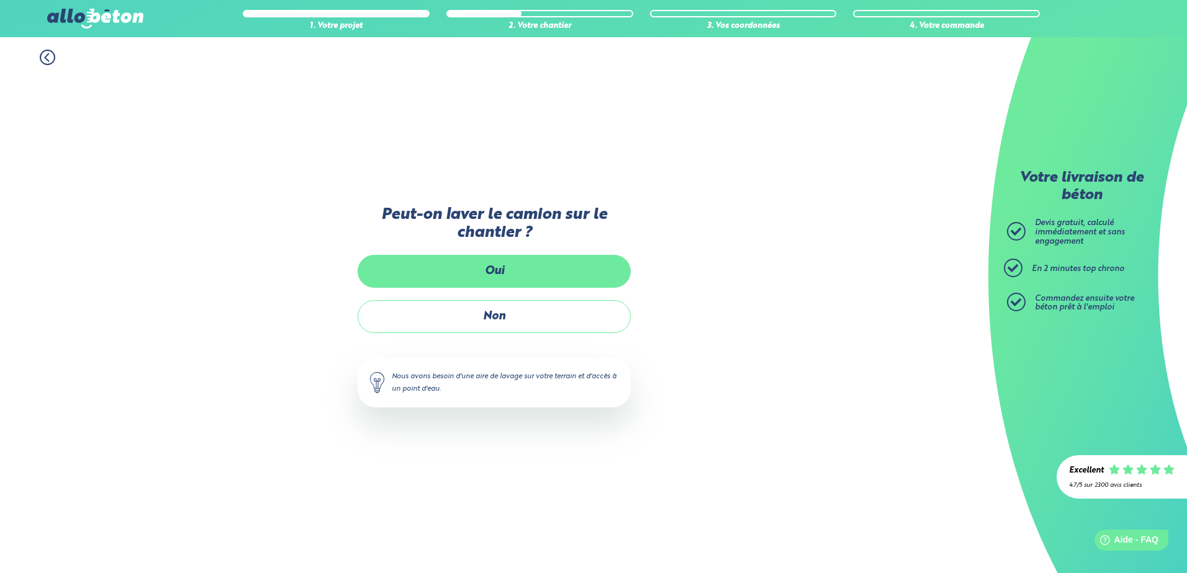
click at [472, 282] on label "Oui" at bounding box center [493, 271] width 273 height 33
click at [0, 0] on input "Oui" at bounding box center [0, 0] width 0 height 0
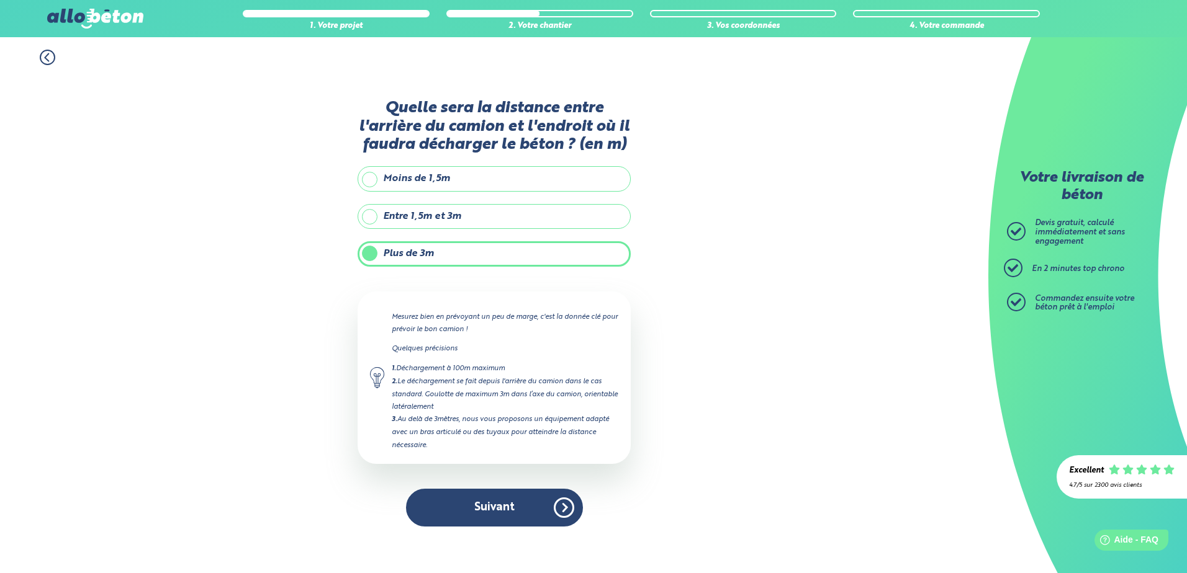
click at [370, 220] on label "Entre 1,5m et 3m" at bounding box center [493, 216] width 273 height 25
click at [0, 0] on input "Entre 1,5m et 3m" at bounding box center [0, 0] width 0 height 0
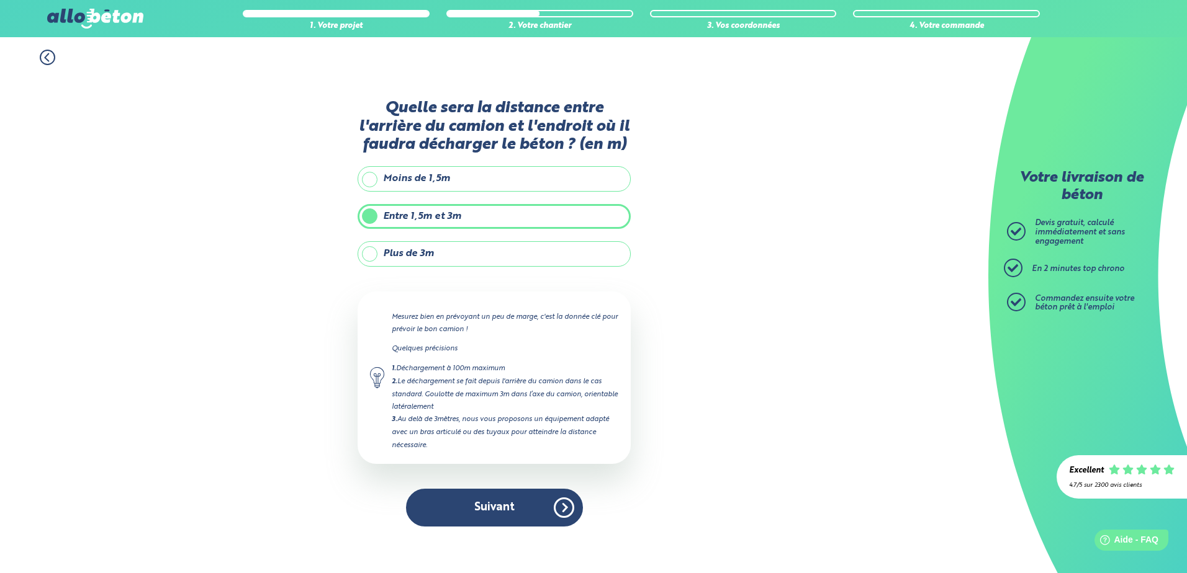
type input "3"
click at [370, 263] on label "Plus de 3m" at bounding box center [493, 253] width 273 height 25
click at [0, 0] on input "Plus de 3m" at bounding box center [0, 0] width 0 height 0
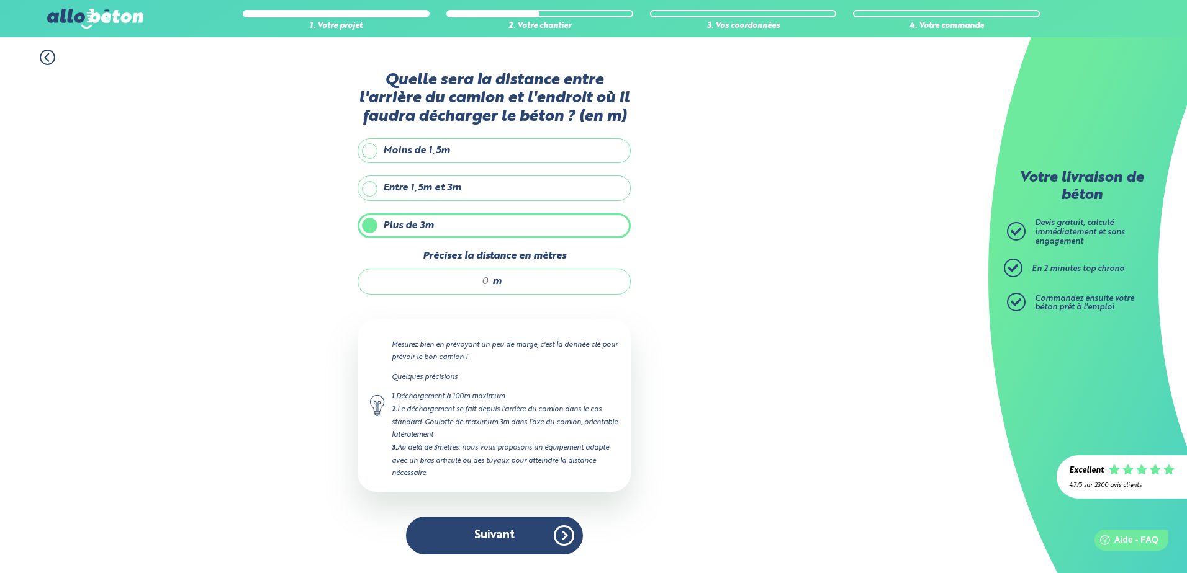
click at [471, 284] on input "Précisez la distance en mètres" at bounding box center [430, 282] width 119 height 12
type input "6"
click at [489, 528] on button "Suivant" at bounding box center [494, 536] width 177 height 38
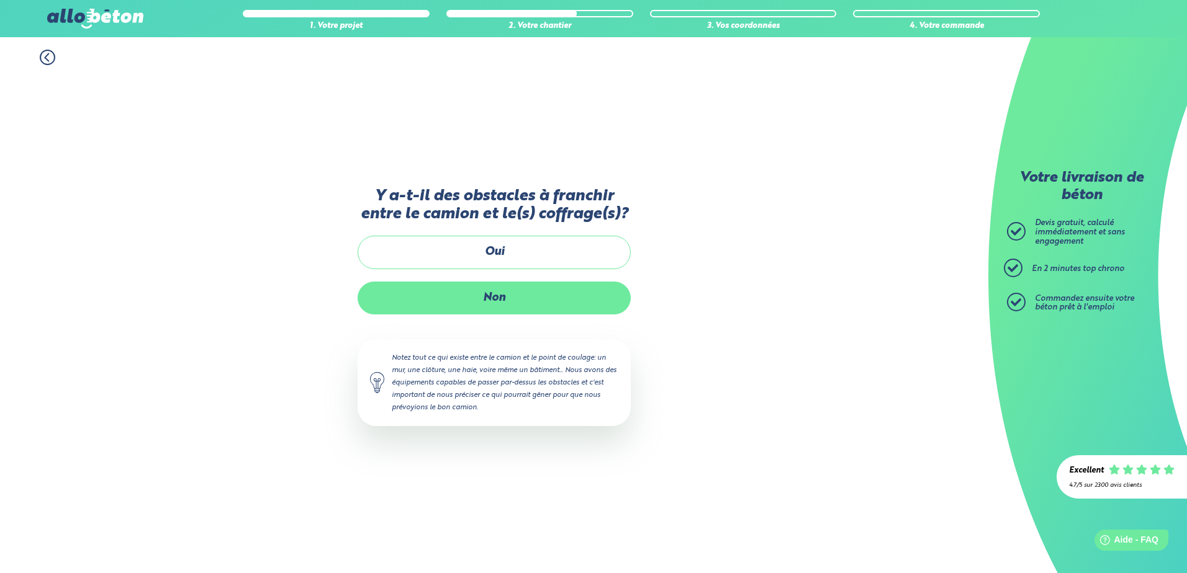
click at [483, 298] on label "Non" at bounding box center [493, 298] width 273 height 33
click at [0, 0] on input "Non" at bounding box center [0, 0] width 0 height 0
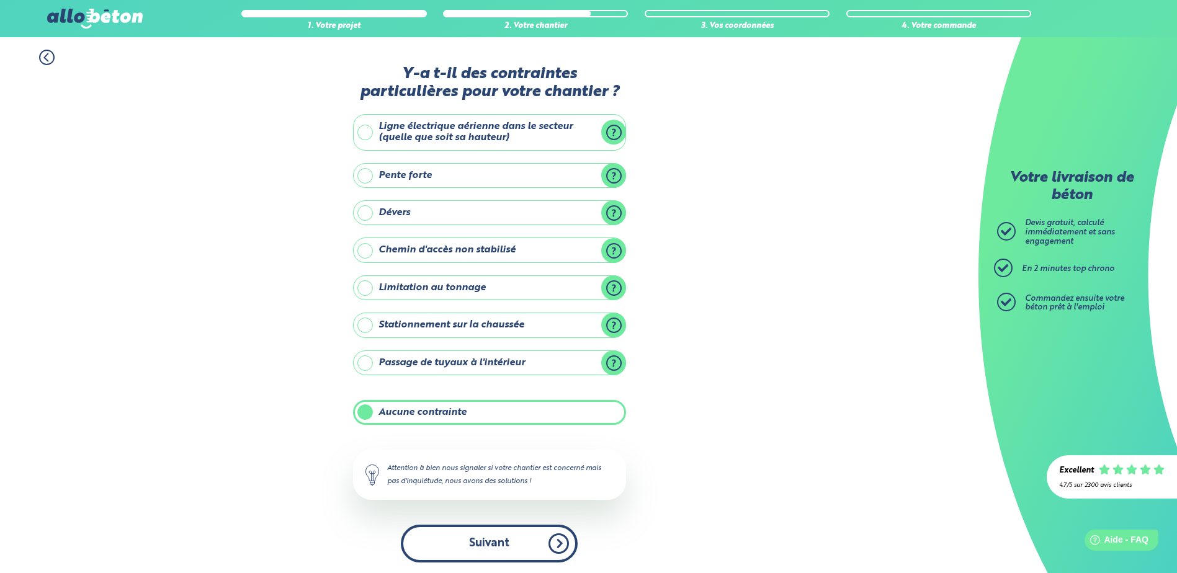
click at [465, 547] on button "Suivant" at bounding box center [489, 544] width 177 height 38
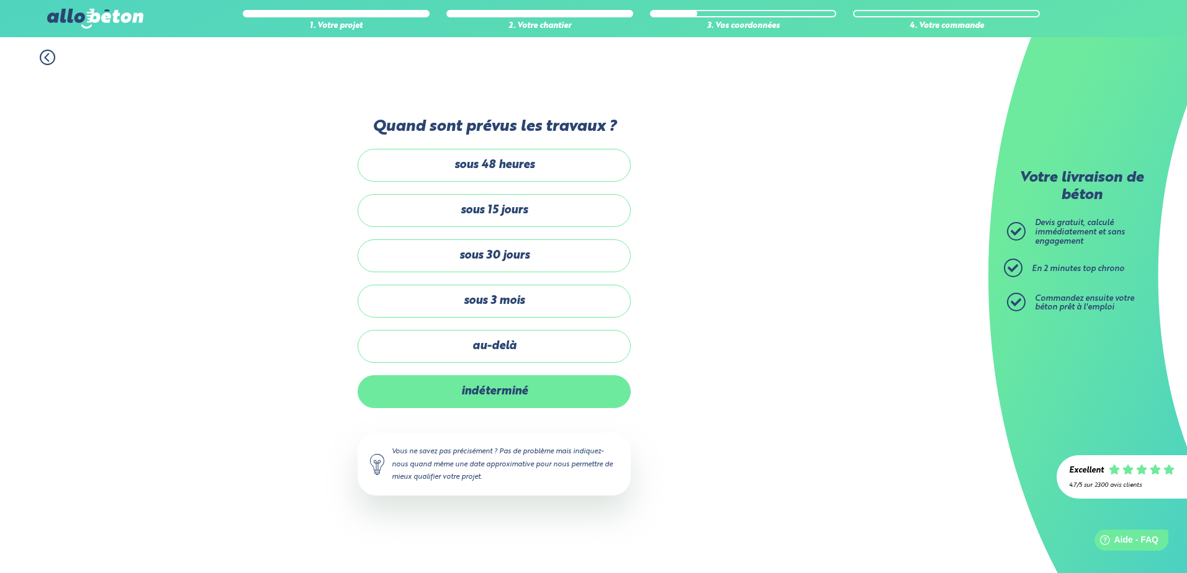
click at [457, 392] on label "indéterminé" at bounding box center [493, 391] width 273 height 33
click at [0, 0] on input "indéterminé" at bounding box center [0, 0] width 0 height 0
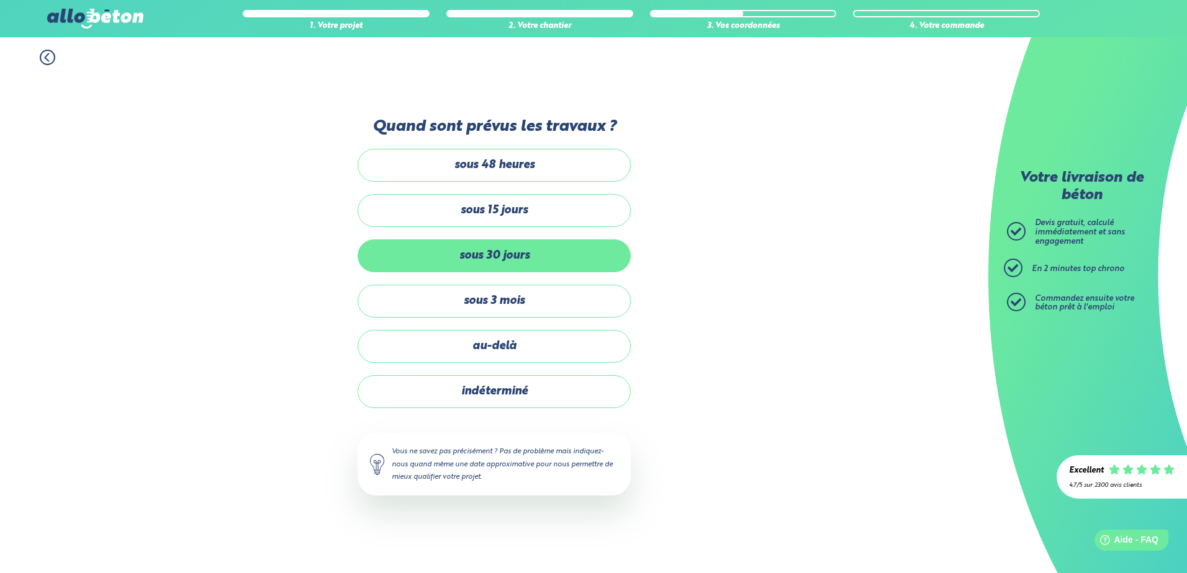
click at [477, 263] on label "sous 30 jours" at bounding box center [493, 256] width 273 height 33
click at [0, 0] on input "sous 30 jours" at bounding box center [0, 0] width 0 height 0
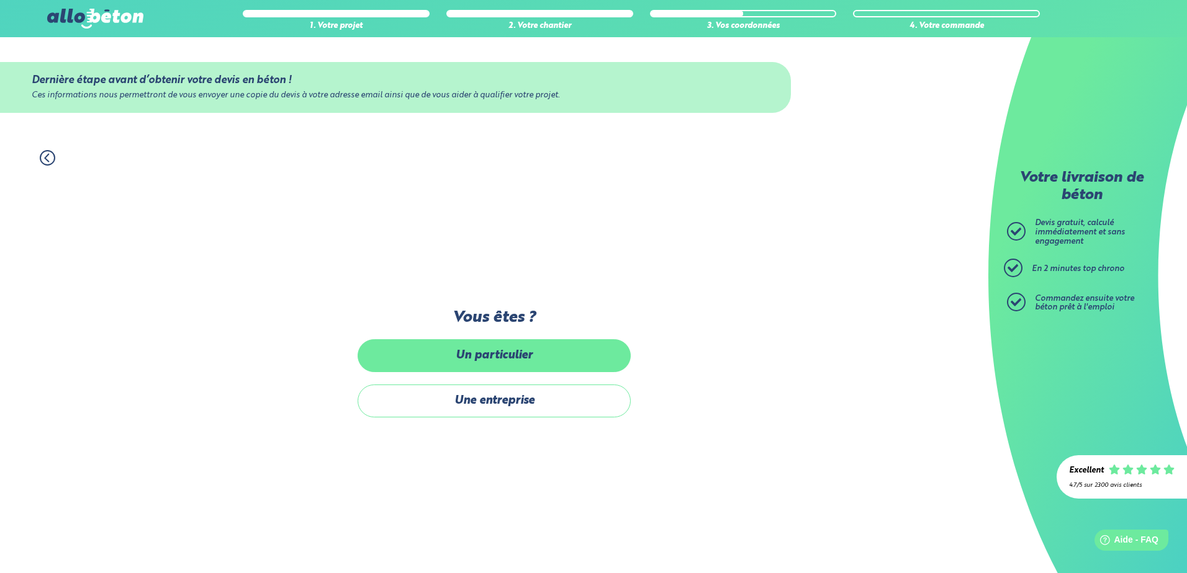
click at [466, 364] on label "Un particulier" at bounding box center [493, 355] width 273 height 33
click at [0, 0] on input "Un particulier" at bounding box center [0, 0] width 0 height 0
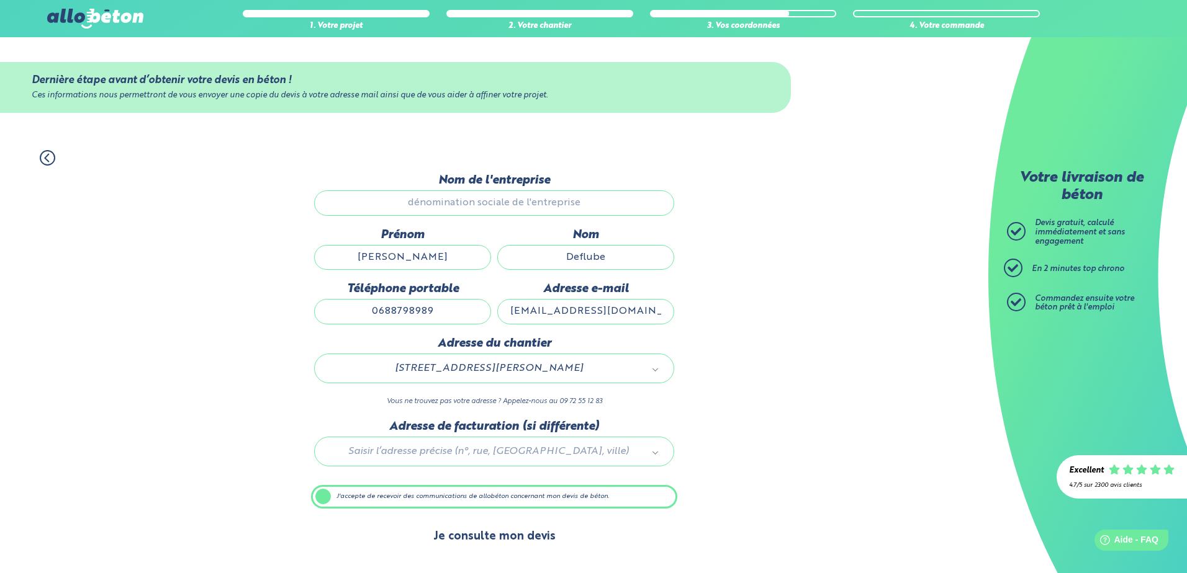
click at [462, 547] on button "Je consulte mon devis" at bounding box center [494, 537] width 147 height 32
click at [462, 542] on button "Je consulte mon devis" at bounding box center [494, 537] width 147 height 32
